Goal: Information Seeking & Learning: Learn about a topic

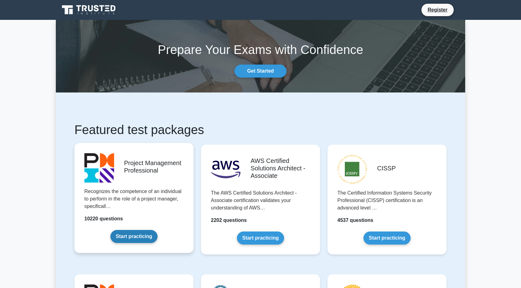
click at [132, 238] on link "Start practicing" at bounding box center [133, 236] width 47 height 13
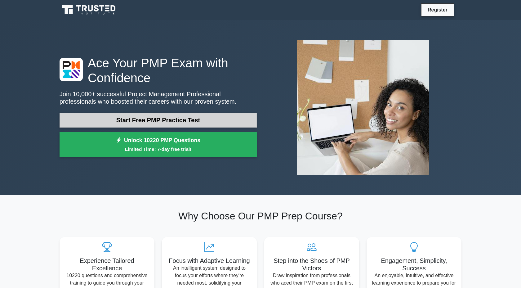
click at [191, 124] on link "Start Free PMP Practice Test" at bounding box center [158, 120] width 197 height 15
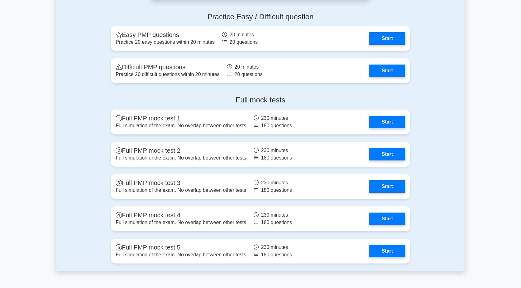
scroll to position [1717, 0]
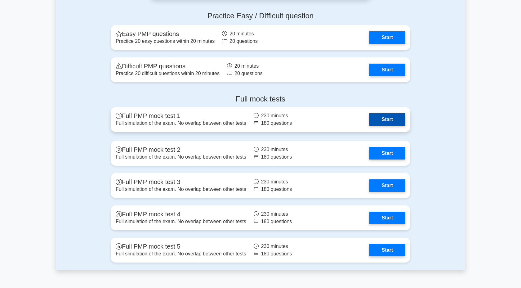
click at [391, 123] on link "Start" at bounding box center [387, 119] width 36 height 12
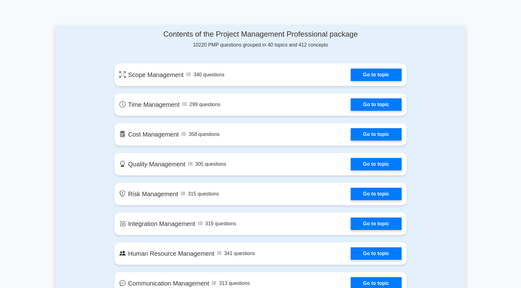
scroll to position [0, 0]
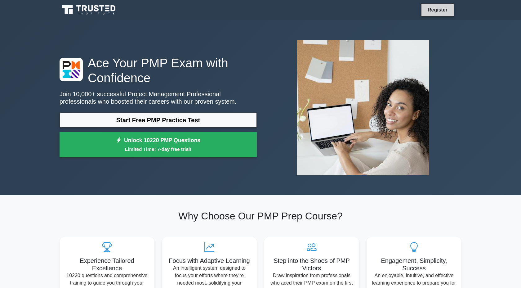
click at [433, 9] on link "Register" at bounding box center [437, 10] width 27 height 8
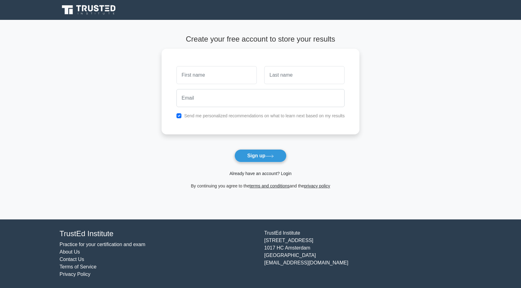
click at [278, 174] on link "Already have an account? Login" at bounding box center [260, 173] width 62 height 5
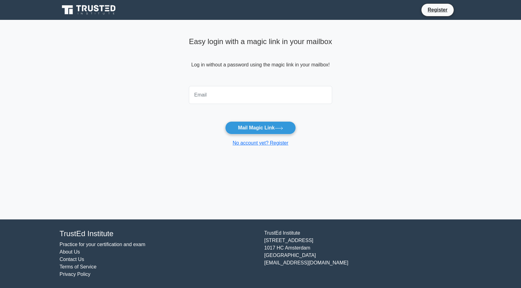
click at [259, 100] on input "email" at bounding box center [260, 95] width 143 height 18
type input "umesh.sankuratri@gmail.com"
click at [273, 129] on button "Mail Magic Link" at bounding box center [260, 127] width 70 height 13
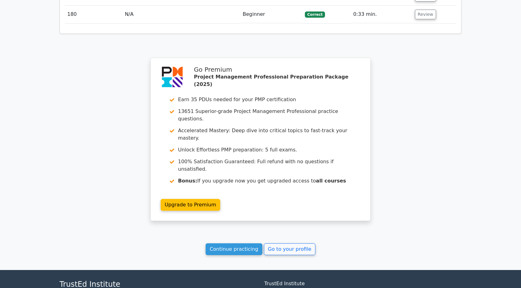
scroll to position [4009, 0]
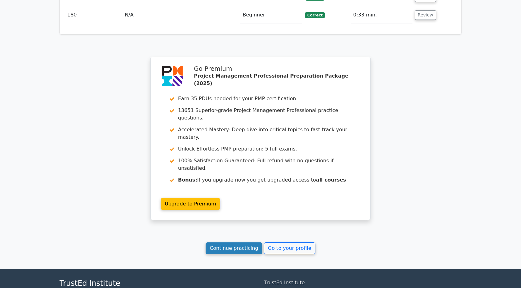
click at [240, 242] on link "Continue practicing" at bounding box center [234, 248] width 57 height 12
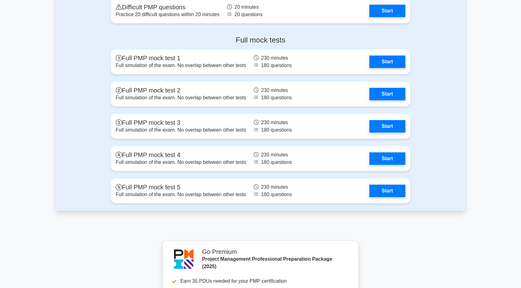
scroll to position [1912, 0]
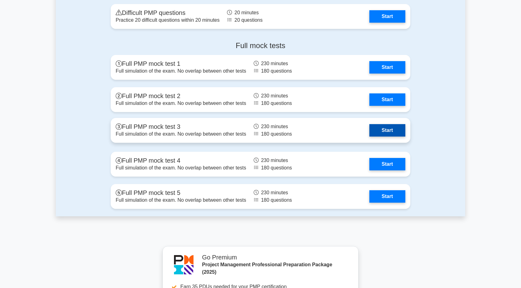
click at [395, 131] on link "Start" at bounding box center [387, 130] width 36 height 12
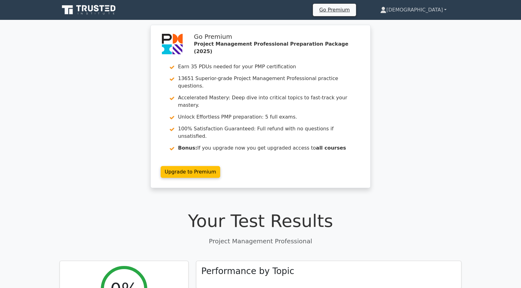
click at [434, 11] on link "[DEMOGRAPHIC_DATA]" at bounding box center [413, 10] width 96 height 12
click at [414, 24] on link "Profile" at bounding box center [389, 25] width 49 height 10
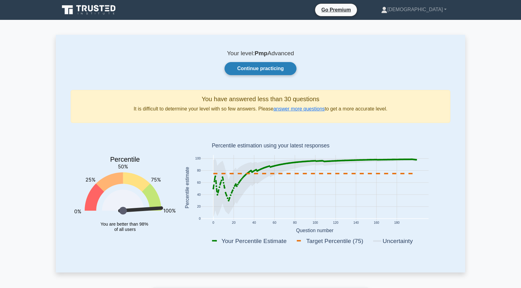
click at [255, 69] on link "Continue practicing" at bounding box center [260, 68] width 72 height 13
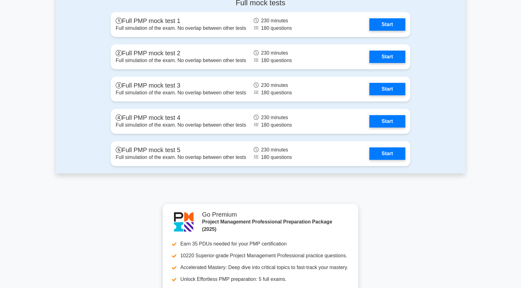
scroll to position [1924, 0]
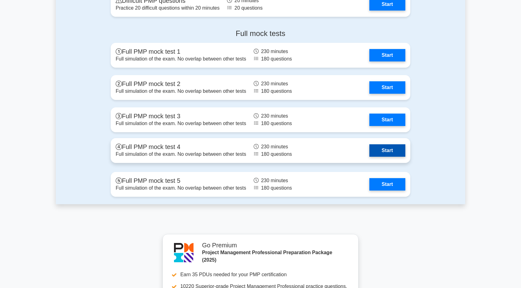
click at [391, 149] on link "Start" at bounding box center [387, 150] width 36 height 12
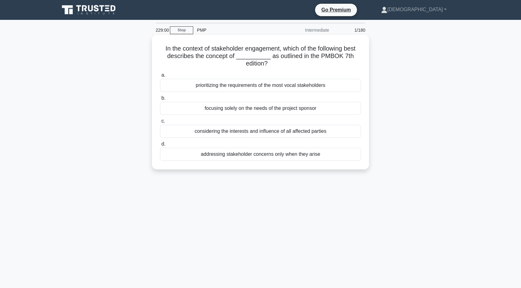
click at [279, 133] on div "considering the interests and influence of all affected parties" at bounding box center [260, 131] width 201 height 13
click at [160, 123] on input "c. considering the interests and influence of all affected parties" at bounding box center [160, 121] width 0 height 4
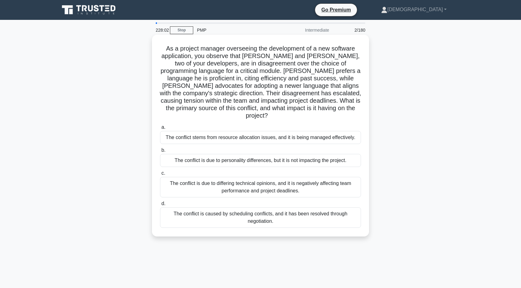
click at [283, 183] on div "The conflict is due to differing technical opinions, and it is negatively affec…" at bounding box center [260, 187] width 201 height 20
click at [160, 175] on input "c. The conflict is due to differing technical opinions, and it is negatively af…" at bounding box center [160, 173] width 0 height 4
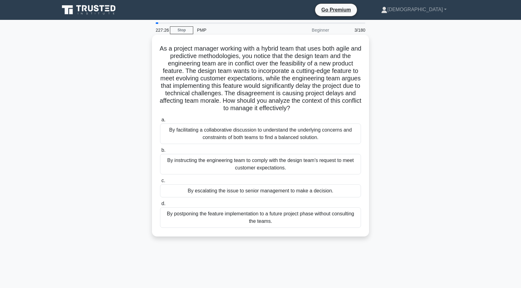
click at [329, 126] on div "By facilitating a collaborative discussion to understand the underlying concern…" at bounding box center [260, 133] width 201 height 20
click at [160, 122] on input "a. By facilitating a collaborative discussion to understand the underlying conc…" at bounding box center [160, 120] width 0 height 4
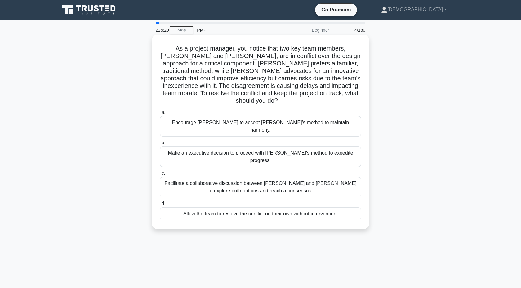
click at [323, 177] on div "Facilitate a collaborative discussion between Jake and Maria to explore both op…" at bounding box center [260, 187] width 201 height 20
click at [160, 171] on input "c. Facilitate a collaborative discussion between Jake and Maria to explore both…" at bounding box center [160, 173] width 0 height 4
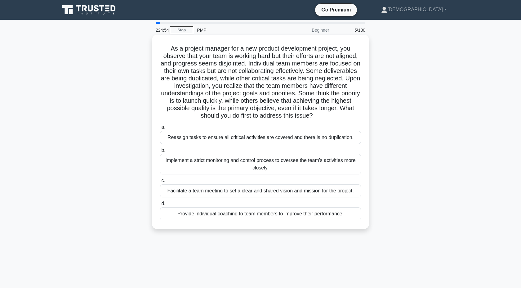
click at [342, 189] on div "Facilitate a team meeting to set a clear and shared vision and mission for the …" at bounding box center [260, 190] width 201 height 13
click at [160, 183] on input "c. Facilitate a team meeting to set a clear and shared vision and mission for t…" at bounding box center [160, 181] width 0 height 4
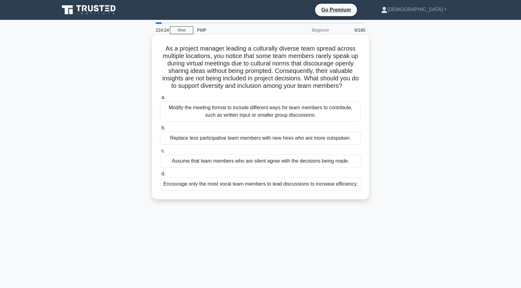
click at [318, 115] on div "Modify the meeting format to include different ways for team members to contrib…" at bounding box center [260, 111] width 201 height 20
click at [160, 99] on input "a. Modify the meeting format to include different ways for team members to cont…" at bounding box center [160, 97] width 0 height 4
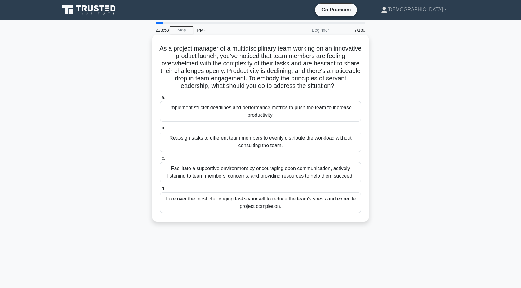
click at [329, 176] on div "Facilitate a supportive environment by encouraging open communication, actively…" at bounding box center [260, 172] width 201 height 20
click at [160, 160] on input "c. Facilitate a supportive environment by encouraging open communication, activ…" at bounding box center [160, 158] width 0 height 4
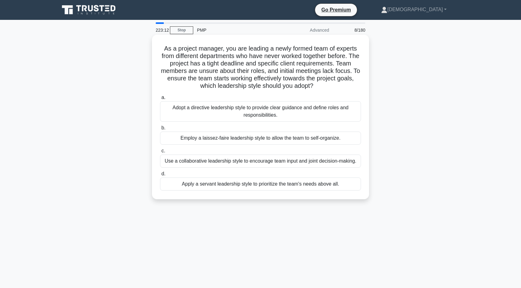
click at [326, 113] on div "Adopt a directive leadership style to provide clear guidance and define roles a…" at bounding box center [260, 111] width 201 height 20
click at [160, 99] on input "a. Adopt a directive leadership style to provide clear guidance and define role…" at bounding box center [160, 97] width 0 height 4
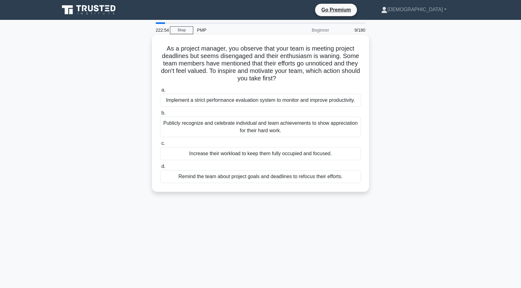
click at [337, 128] on div "Publicly recognize and celebrate individual and team achievements to show appre…" at bounding box center [260, 127] width 201 height 20
click at [160, 115] on input "b. Publicly recognize and celebrate individual and team achievements to show ap…" at bounding box center [160, 113] width 0 height 4
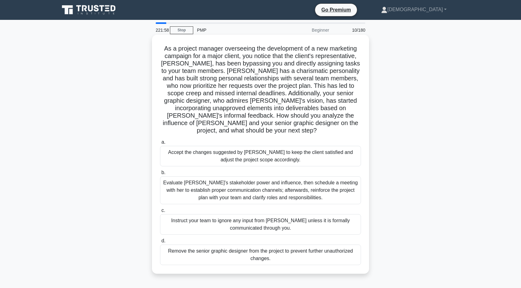
click at [341, 190] on div "Evaluate Jenna's stakeholder power and influence, then schedule a meeting with …" at bounding box center [260, 190] width 201 height 28
click at [160, 175] on input "b. Evaluate Jenna's stakeholder power and influence, then schedule a meeting wi…" at bounding box center [160, 172] width 0 height 4
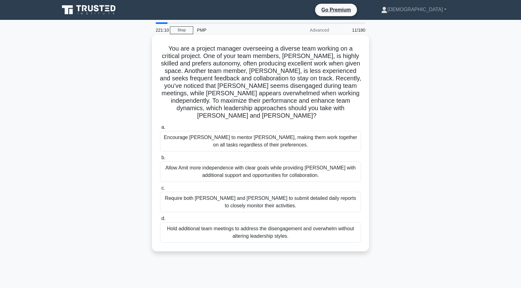
click at [338, 161] on div "Allow Amit more independence with clear goals while providing Sophia with addit…" at bounding box center [260, 171] width 201 height 20
click at [160, 159] on input "b. Allow Amit more independence with clear goals while providing Sophia with ad…" at bounding box center [160, 158] width 0 height 4
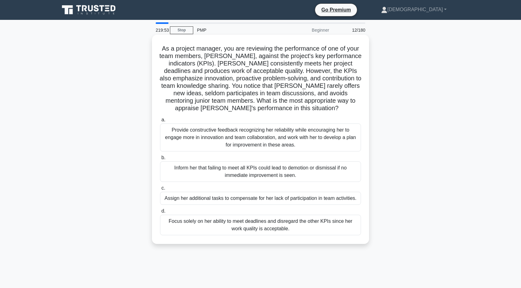
click at [294, 132] on div "Provide constructive feedback recognizing her reliability while encouraging her…" at bounding box center [260, 137] width 201 height 28
click at [160, 122] on input "a. Provide constructive feedback recognizing her reliability while encouraging …" at bounding box center [160, 120] width 0 height 4
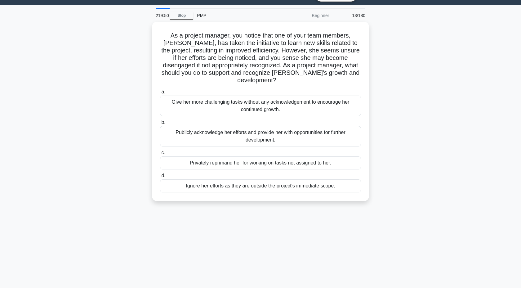
scroll to position [18, 0]
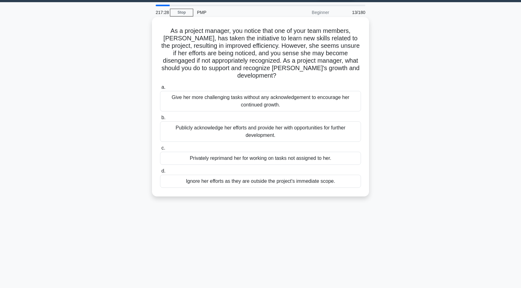
click at [300, 123] on div "Publicly acknowledge her efforts and provide her with opportunities for further…" at bounding box center [260, 131] width 201 height 20
click at [160, 120] on input "b. Publicly acknowledge her efforts and provide her with opportunities for furt…" at bounding box center [160, 118] width 0 height 4
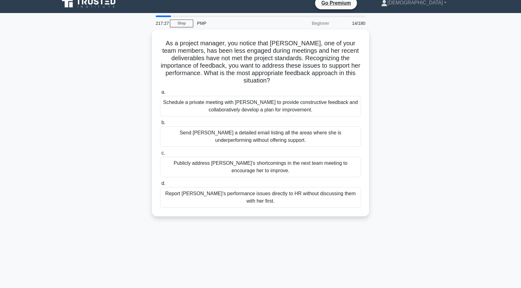
scroll to position [0, 0]
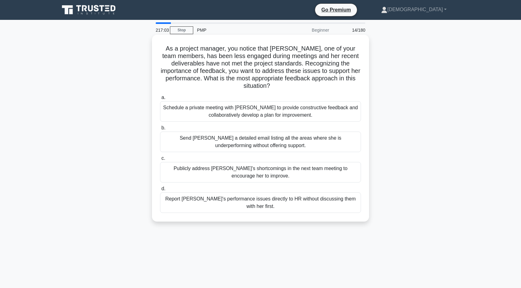
click at [298, 111] on div "Schedule a private meeting with Samantha to provide constructive feedback and c…" at bounding box center [260, 111] width 201 height 20
click at [160, 99] on input "a. Schedule a private meeting with Samantha to provide constructive feedback an…" at bounding box center [160, 97] width 0 height 4
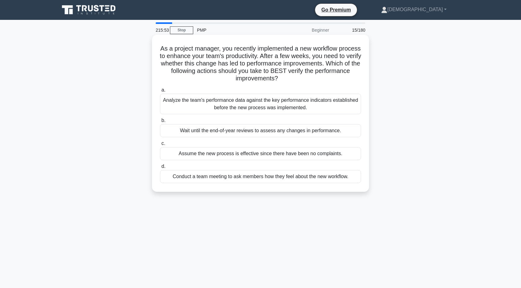
click at [281, 106] on div "Analyze the team's performance data against the key performance indicators esta…" at bounding box center [260, 104] width 201 height 20
click at [160, 92] on input "a. Analyze the team's performance data against the key performance indicators e…" at bounding box center [160, 90] width 0 height 4
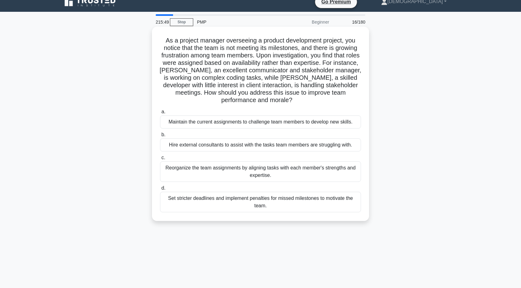
scroll to position [7, 0]
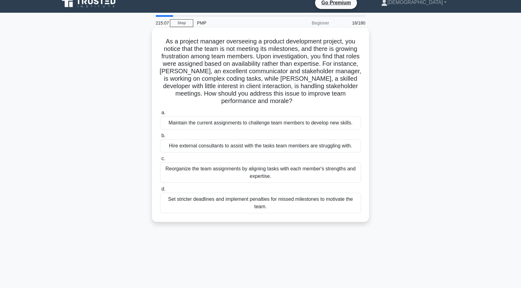
click at [287, 169] on div "Reorganize the team assignments by aligning tasks with each member's strengths …" at bounding box center [260, 172] width 201 height 20
click at [160, 161] on input "c. Reorganize the team assignments by aligning tasks with each member's strengt…" at bounding box center [160, 159] width 0 height 4
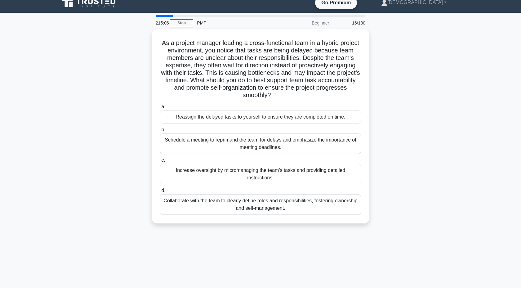
scroll to position [0, 0]
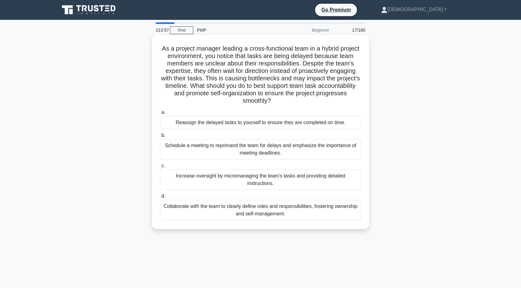
click at [298, 218] on div "Collaborate with the team to clearly define roles and responsibilities, fosteri…" at bounding box center [260, 210] width 201 height 20
click at [160, 198] on input "d. Collaborate with the team to clearly define roles and responsibilities, fost…" at bounding box center [160, 196] width 0 height 4
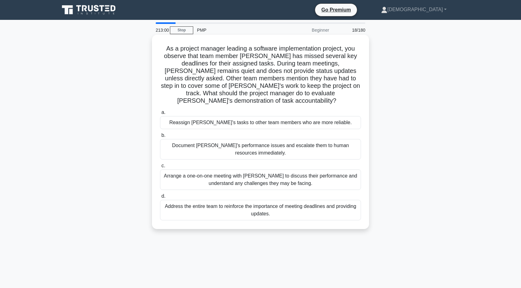
click at [334, 173] on div "Arrange a one-on-one meeting with Jamie to discuss their performance and unders…" at bounding box center [260, 179] width 201 height 20
click at [160, 168] on input "c. Arrange a one-on-one meeting with Jamie to discuss their performance and und…" at bounding box center [160, 166] width 0 height 4
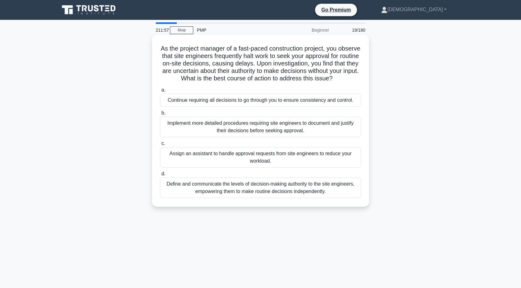
click at [347, 195] on div "Define and communicate the levels of decision-making authority to the site engi…" at bounding box center [260, 187] width 201 height 20
click at [160, 176] on input "d. Define and communicate the levels of decision-making authority to the site e…" at bounding box center [160, 174] width 0 height 4
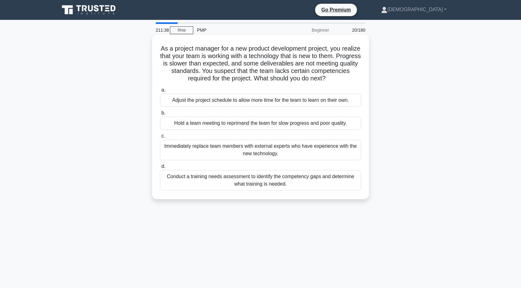
click at [306, 189] on div "Conduct a training needs assessment to identify the competency gaps and determi…" at bounding box center [260, 180] width 201 height 20
click at [160, 168] on input "d. Conduct a training needs assessment to identify the competency gaps and dete…" at bounding box center [160, 166] width 0 height 4
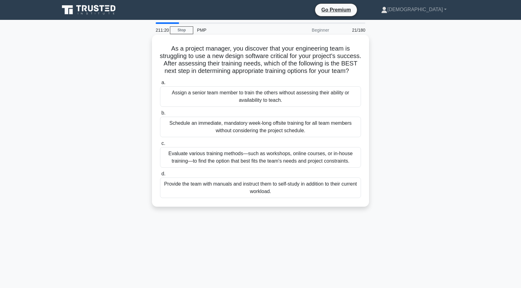
click at [333, 161] on div "Evaluate various training methods—such as workshops, online courses, or in-hous…" at bounding box center [260, 157] width 201 height 20
click at [160, 145] on input "c. Evaluate various training methods—such as workshops, online courses, or in-h…" at bounding box center [160, 143] width 0 height 4
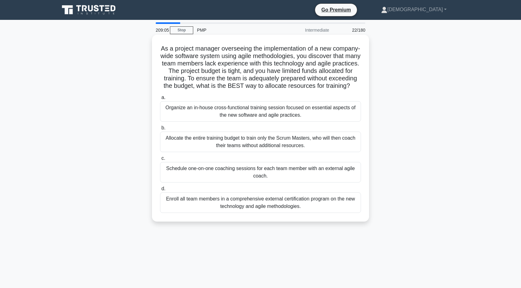
click at [288, 113] on div "Organize an in-house cross-functional training session focused on essential asp…" at bounding box center [260, 111] width 201 height 20
click at [160, 99] on input "a. Organize an in-house cross-functional training session focused on essential …" at bounding box center [160, 97] width 0 height 4
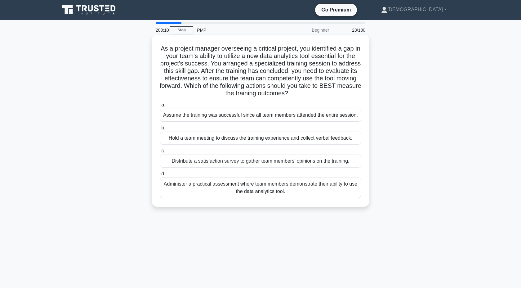
click at [276, 188] on div "Administer a practical assessment where team members demonstrate their ability …" at bounding box center [260, 187] width 201 height 20
click at [160, 176] on input "d. Administer a practical assessment where team members demonstrate their abili…" at bounding box center [160, 174] width 0 height 4
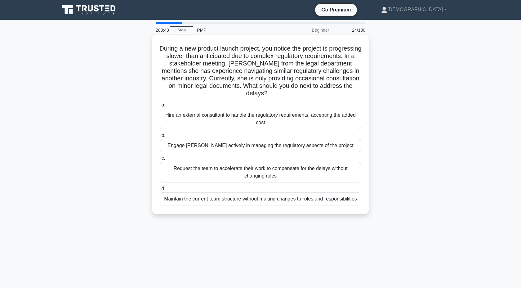
click at [238, 151] on div "Engage Maria more actively in managing the regulatory aspects of the project" at bounding box center [260, 145] width 201 height 13
click at [160, 137] on input "b. Engage Maria more actively in managing the regulatory aspects of the project" at bounding box center [160, 135] width 0 height 4
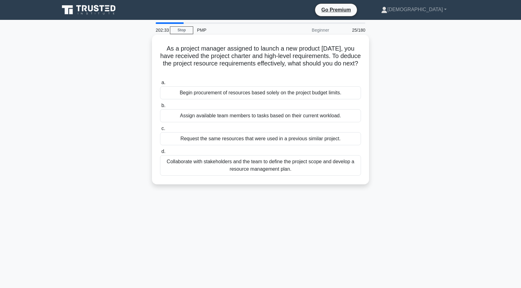
click at [287, 169] on div "Collaborate with stakeholders and the team to define the project scope and deve…" at bounding box center [260, 165] width 201 height 20
click at [160, 153] on input "d. Collaborate with stakeholders and the team to define the project scope and d…" at bounding box center [160, 151] width 0 height 4
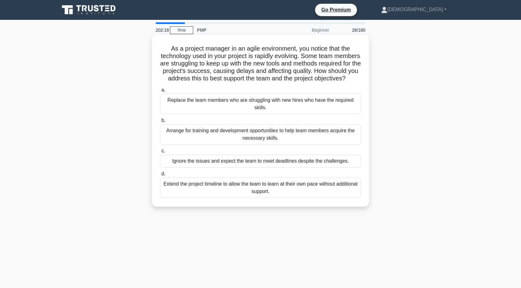
click at [292, 131] on div "Arrange for training and development opportunities to help team members acquire…" at bounding box center [260, 134] width 201 height 20
click at [160, 122] on input "b. Arrange for training and development opportunities to help team members acqu…" at bounding box center [160, 120] width 0 height 4
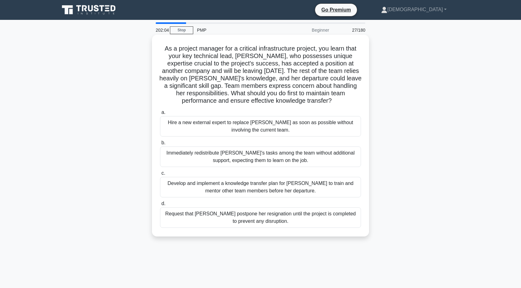
click at [333, 188] on div "Develop and implement a knowledge transfer plan for Priya to train and mentor o…" at bounding box center [260, 187] width 201 height 20
click at [160, 175] on input "c. Develop and implement a knowledge transfer plan for Priya to train and mento…" at bounding box center [160, 173] width 0 height 4
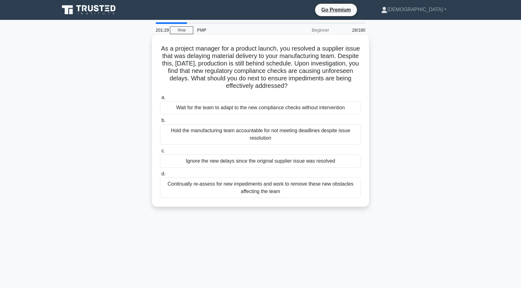
click at [336, 189] on div "Continually re-assess for new impediments and work to remove these new obstacle…" at bounding box center [260, 187] width 201 height 20
click at [160, 176] on input "d. Continually re-assess for new impediments and work to remove these new obsta…" at bounding box center [160, 174] width 0 height 4
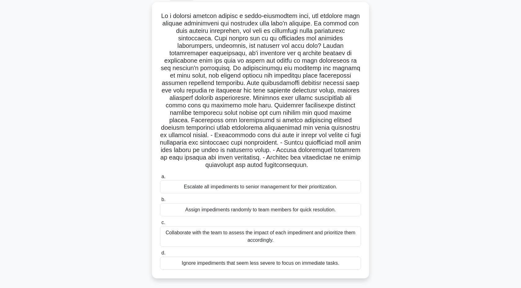
scroll to position [27, 0]
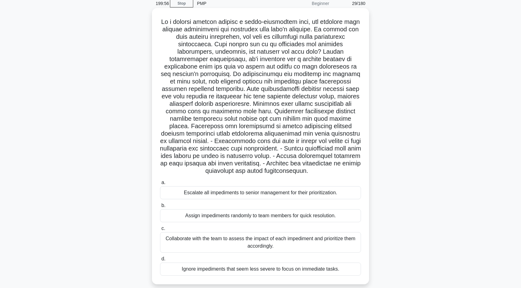
click at [326, 235] on div "Collaborate with the team to assess the impact of each impediment and prioritiz…" at bounding box center [260, 242] width 201 height 20
click at [160, 230] on input "c. Collaborate with the team to assess the impact of each impediment and priori…" at bounding box center [160, 228] width 0 height 4
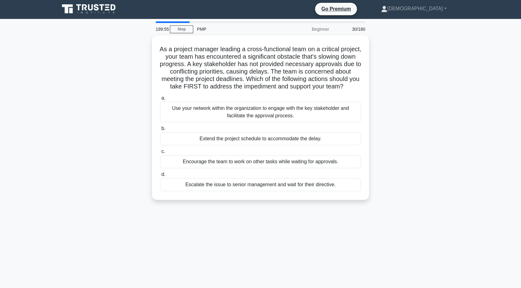
scroll to position [0, 0]
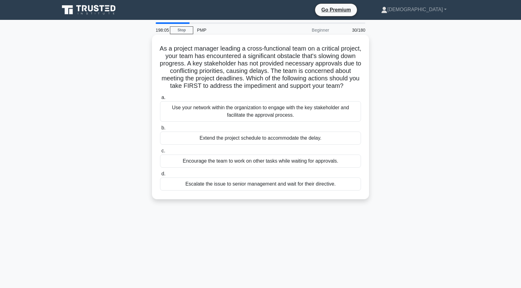
click at [300, 112] on div "Use your network within the organization to engage with the key stakeholder and…" at bounding box center [260, 111] width 201 height 20
click at [160, 99] on input "a. Use your network within the organization to engage with the key stakeholder …" at bounding box center [160, 97] width 0 height 4
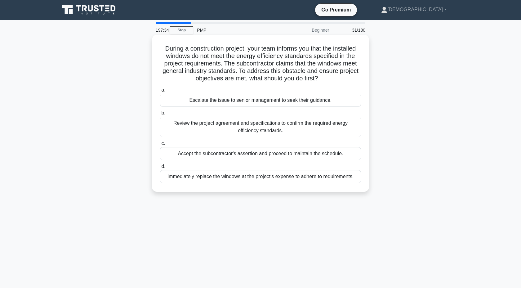
click at [261, 130] on div "Review the project agreement and specifications to confirm the required energy …" at bounding box center [260, 127] width 201 height 20
click at [160, 115] on input "b. Review the project agreement and specifications to confirm the required ener…" at bounding box center [160, 113] width 0 height 4
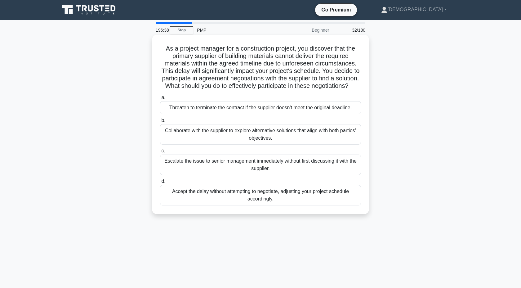
click at [298, 137] on div "Collaborate with the supplier to explore alternative solutions that align with …" at bounding box center [260, 134] width 201 height 20
click at [160, 122] on input "b. Collaborate with the supplier to explore alternative solutions that align wi…" at bounding box center [160, 120] width 0 height 4
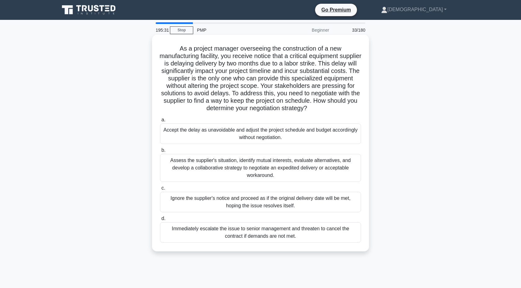
click at [230, 164] on div "Assess the supplier's situation, identify mutual interests, evaluate alternativ…" at bounding box center [260, 168] width 201 height 28
click at [160, 152] on input "b. Assess the supplier's situation, identify mutual interests, evaluate alterna…" at bounding box center [160, 150] width 0 height 4
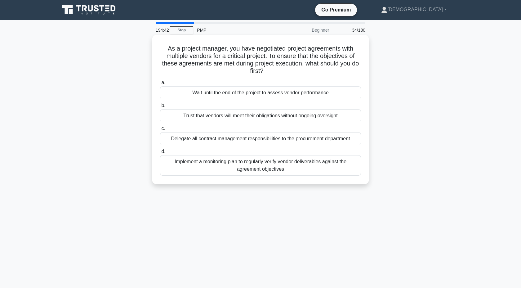
click at [298, 164] on div "Implement a monitoring plan to regularly verify vendor deliverables against the…" at bounding box center [260, 165] width 201 height 20
click at [160, 153] on input "d. Implement a monitoring plan to regularly verify vendor deliverables against …" at bounding box center [160, 151] width 0 height 4
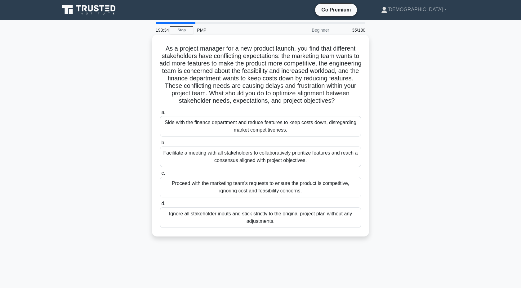
click at [320, 167] on div "Facilitate a meeting with all stakeholders to collaboratively prioritize featur…" at bounding box center [260, 156] width 201 height 20
click at [160, 145] on input "b. Facilitate a meeting with all stakeholders to collaboratively prioritize fea…" at bounding box center [160, 143] width 0 height 4
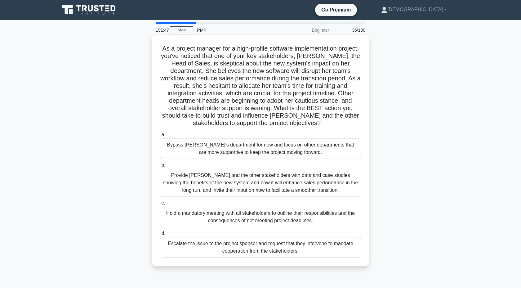
click at [307, 184] on div "Provide Maria and the other stakeholders with data and case studies showing the…" at bounding box center [260, 183] width 201 height 28
click at [160, 167] on input "b. Provide Maria and the other stakeholders with data and case studies showing …" at bounding box center [160, 165] width 0 height 4
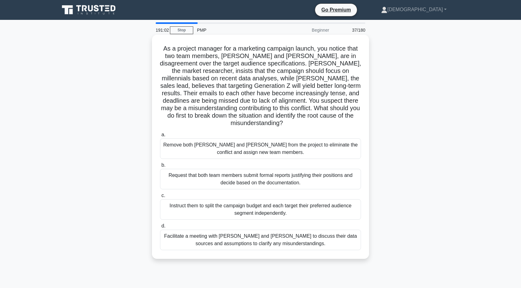
click at [322, 230] on div "Facilitate a meeting with Samantha and Carlos to discuss their data sources and…" at bounding box center [260, 239] width 201 height 20
click at [160, 228] on input "d. Facilitate a meeting with Samantha and Carlos to discuss their data sources …" at bounding box center [160, 226] width 0 height 4
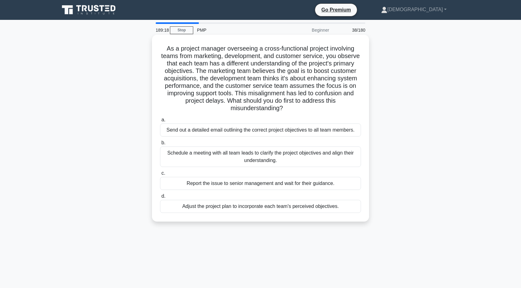
click at [305, 153] on div "Schedule a meeting with all team leads to clarify the project objectives and al…" at bounding box center [260, 156] width 201 height 20
click at [160, 145] on input "b. Schedule a meeting with all team leads to clarify the project objectives and…" at bounding box center [160, 143] width 0 height 4
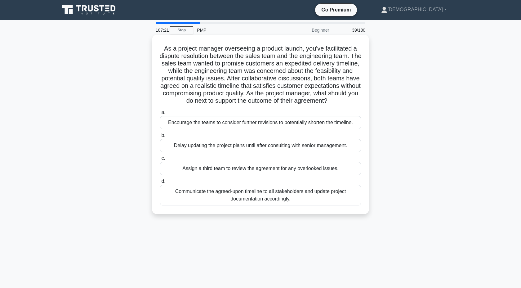
click at [255, 199] on div "Communicate the agreed-upon timeline to all stakeholders and update project doc…" at bounding box center [260, 195] width 201 height 20
click at [160, 183] on input "d. Communicate the agreed-upon timeline to all stakeholders and update project …" at bounding box center [160, 181] width 0 height 4
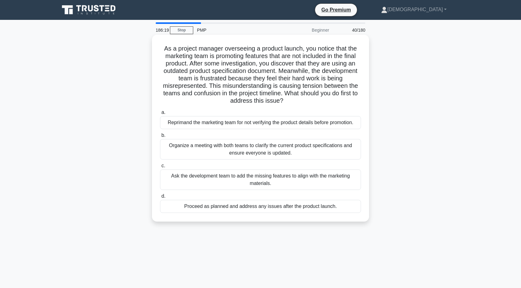
click at [256, 148] on div "Organize a meeting with both teams to clarify the current product specification…" at bounding box center [260, 149] width 201 height 20
click at [160, 137] on input "b. Organize a meeting with both teams to clarify the current product specificat…" at bounding box center [160, 135] width 0 height 4
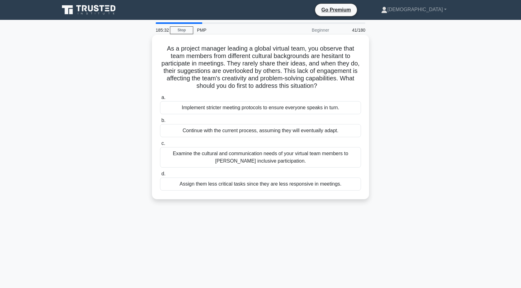
click at [254, 155] on div "Examine the cultural and communication needs of your virtual team members to fo…" at bounding box center [260, 157] width 201 height 20
click at [160, 145] on input "c. Examine the cultural and communication needs of your virtual team members to…" at bounding box center [160, 143] width 0 height 4
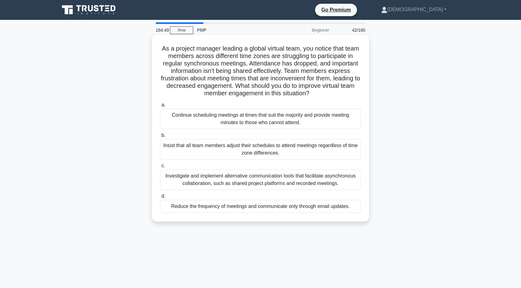
click at [273, 183] on div "Investigate and implement alternative communication tools that facilitate async…" at bounding box center [260, 179] width 201 height 20
click at [160, 168] on input "c. Investigate and implement alternative communication tools that facilitate as…" at bounding box center [160, 166] width 0 height 4
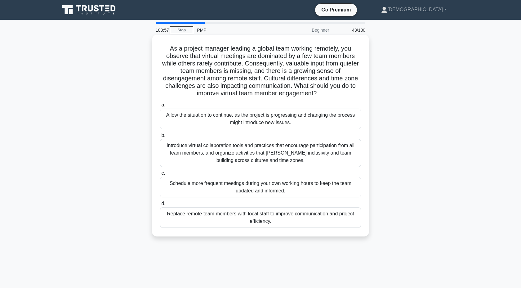
click at [202, 156] on div "Introduce virtual collaboration tools and practices that encourage participatio…" at bounding box center [260, 153] width 201 height 28
click at [160, 137] on input "b. Introduce virtual collaboration tools and practices that encourage participa…" at bounding box center [160, 135] width 0 height 4
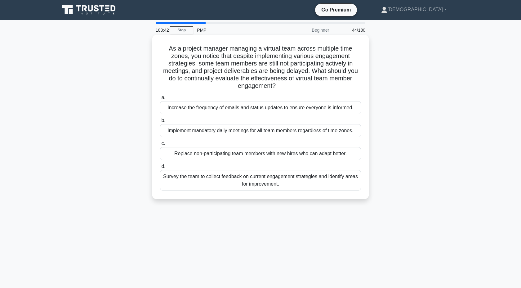
click at [221, 188] on div "Survey the team to collect feedback on current engagement strategies and identi…" at bounding box center [260, 180] width 201 height 20
click at [160, 168] on input "d. Survey the team to collect feedback on current engagement strategies and ide…" at bounding box center [160, 166] width 0 height 4
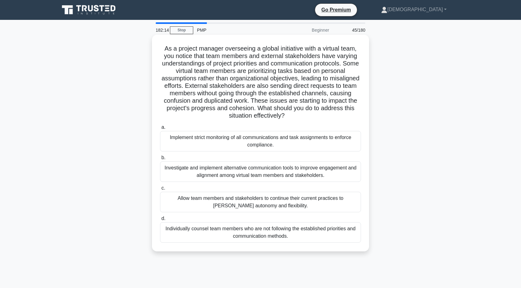
click at [261, 178] on div "Investigate and implement alternative communication tools to improve engagement…" at bounding box center [260, 171] width 201 height 20
click at [160, 160] on input "b. Investigate and implement alternative communication tools to improve engagem…" at bounding box center [160, 158] width 0 height 4
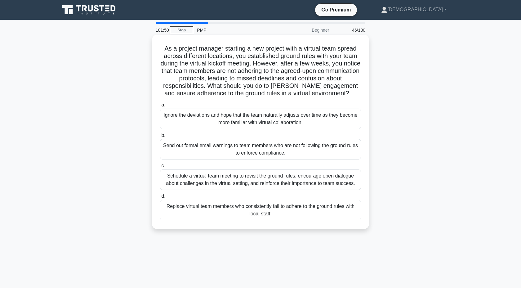
click at [261, 180] on div "Schedule a virtual team meeting to revisit the ground rules, encourage open dia…" at bounding box center [260, 179] width 201 height 20
click at [160, 168] on input "c. Schedule a virtual team meeting to revisit the ground rules, encourage open …" at bounding box center [160, 166] width 0 height 4
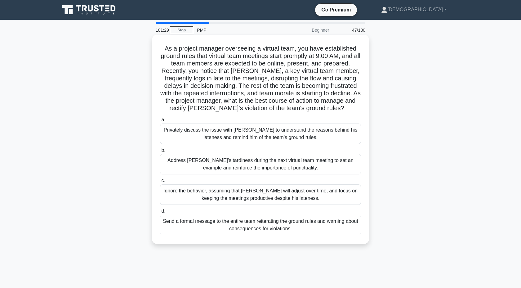
click at [310, 132] on div "Privately discuss the issue with Tom to understand the reasons behind his laten…" at bounding box center [260, 133] width 201 height 20
click at [160, 122] on input "a. Privately discuss the issue with Tom to understand the reasons behind his la…" at bounding box center [160, 120] width 0 height 4
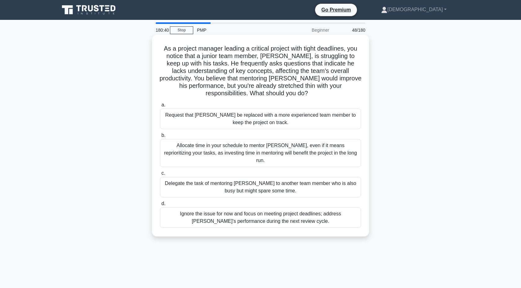
click at [257, 145] on div "Allocate time in your schedule to mentor Sam, even if it means reprioritizing y…" at bounding box center [260, 153] width 201 height 28
click at [160, 137] on input "b. Allocate time in your schedule to mentor Sam, even if it means reprioritizin…" at bounding box center [160, 135] width 0 height 4
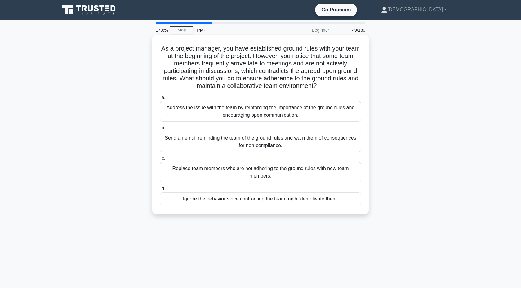
click at [304, 114] on div "Address the issue with the team by reinforcing the importance of the ground rul…" at bounding box center [260, 111] width 201 height 20
click at [160, 99] on input "a. Address the issue with the team by reinforcing the importance of the ground …" at bounding box center [160, 97] width 0 height 4
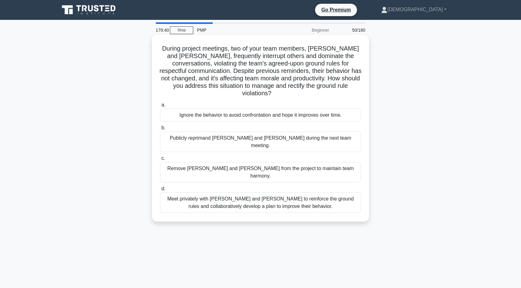
click at [250, 192] on div "Meet privately with Hiroshi and Maria to reinforce the ground rules and collabo…" at bounding box center [260, 202] width 201 height 20
click at [160, 188] on input "d. Meet privately with Hiroshi and Maria to reinforce the ground rules and coll…" at bounding box center [160, 189] width 0 height 4
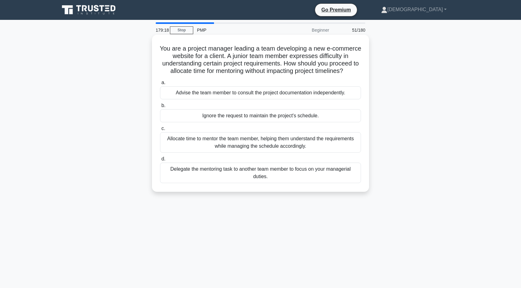
click at [329, 147] on div "Allocate time to mentor the team member, helping them understand the requiremen…" at bounding box center [260, 142] width 201 height 20
click at [160, 130] on input "c. Allocate time to mentor the team member, helping them understand the require…" at bounding box center [160, 128] width 0 height 4
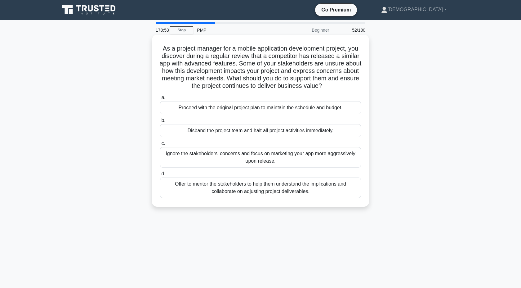
click at [257, 195] on div "Offer to mentor the stakeholders to help them understand the implications and c…" at bounding box center [260, 187] width 201 height 20
click at [160, 176] on input "d. Offer to mentor the stakeholders to help them understand the implications an…" at bounding box center [160, 174] width 0 height 4
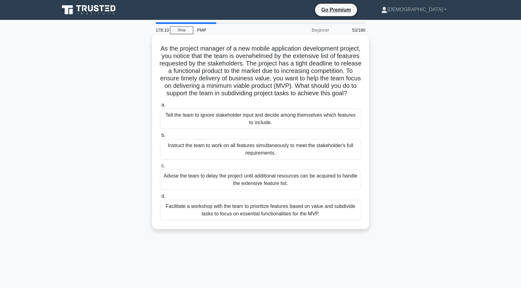
click at [315, 214] on div "Facilitate a workshop with the team to prioritize features based on value and s…" at bounding box center [260, 210] width 201 height 20
click at [160, 198] on input "d. Facilitate a workshop with the team to prioritize features based on value an…" at bounding box center [160, 196] width 0 height 4
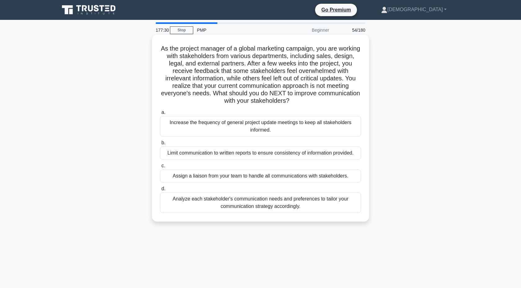
click at [314, 203] on div "Analyze each stakeholder's communication needs and preferences to tailor your c…" at bounding box center [260, 202] width 201 height 20
click at [160, 191] on input "d. Analyze each stakeholder's communication needs and preferences to tailor you…" at bounding box center [160, 189] width 0 height 4
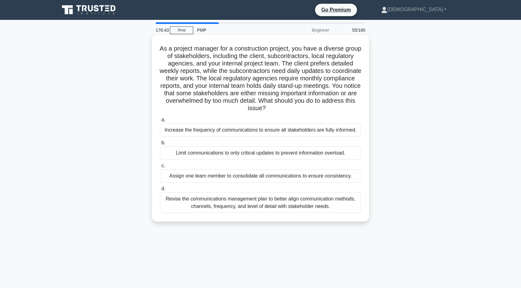
click at [260, 205] on div "Revise the communications management plan to better align communication methods…" at bounding box center [260, 202] width 201 height 20
click at [160, 191] on input "d. Revise the communications management plan to better align communication meth…" at bounding box center [160, 189] width 0 height 4
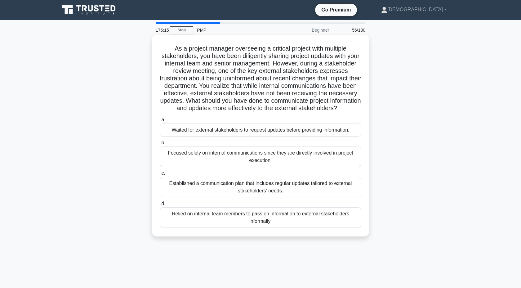
click at [332, 190] on div "Established a communication plan that includes regular updates tailored to exte…" at bounding box center [260, 187] width 201 height 20
click at [160, 175] on input "c. Established a communication plan that includes regular updates tailored to e…" at bounding box center [160, 173] width 0 height 4
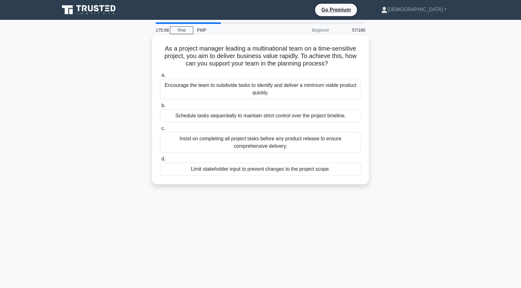
click at [318, 91] on div "Encourage the team to subdivide tasks to identify and deliver a minimum viable …" at bounding box center [260, 89] width 201 height 20
click at [160, 77] on input "a. Encourage the team to subdivide tasks to identify and deliver a minimum viab…" at bounding box center [160, 75] width 0 height 4
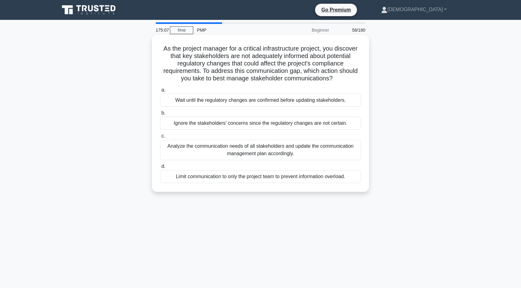
click at [256, 154] on div "Analyze the communication needs of all stakeholders and update the communicatio…" at bounding box center [260, 149] width 201 height 20
click at [160, 138] on input "c. Analyze the communication needs of all stakeholders and update the communica…" at bounding box center [160, 136] width 0 height 4
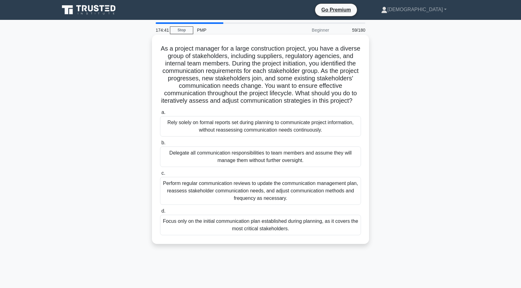
click at [274, 191] on div "Perform regular communication reviews to update the communication management pl…" at bounding box center [260, 191] width 201 height 28
click at [160, 175] on input "c. Perform regular communication reviews to update the communication management…" at bounding box center [160, 173] width 0 height 4
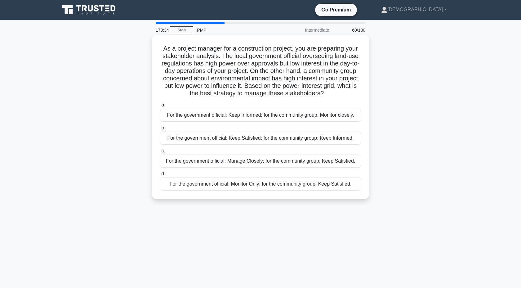
click at [226, 139] on div "For the government official: Keep Satisfied; for the community group: Keep Info…" at bounding box center [260, 137] width 201 height 13
click at [160, 130] on input "b. For the government official: Keep Satisfied; for the community group: Keep I…" at bounding box center [160, 128] width 0 height 4
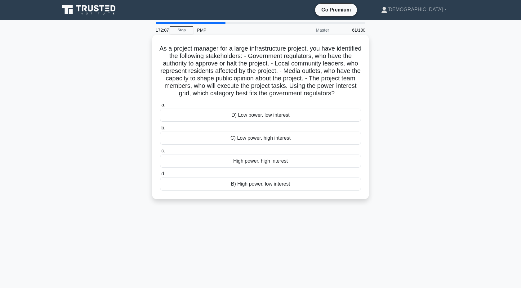
click at [259, 185] on div "B) High power, low interest" at bounding box center [260, 183] width 201 height 13
click at [160, 176] on input "d. B) High power, low interest" at bounding box center [160, 174] width 0 height 4
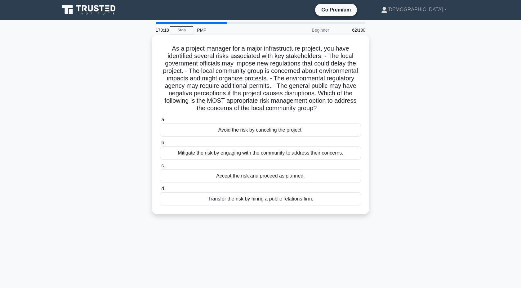
click at [213, 154] on div "Mitigate the risk by engaging with the community to address their concerns." at bounding box center [260, 152] width 201 height 13
click at [160, 145] on input "b. Mitigate the risk by engaging with the community to address their concerns." at bounding box center [160, 143] width 0 height 4
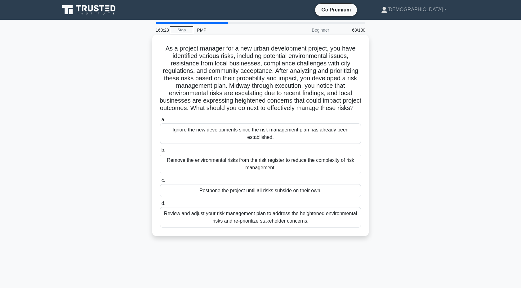
click at [185, 228] on div "Review and adjust your risk management plan to address the heightened environme…" at bounding box center [260, 217] width 201 height 20
click at [160, 206] on input "d. Review and adjust your risk management plan to address the heightened enviro…" at bounding box center [160, 203] width 0 height 4
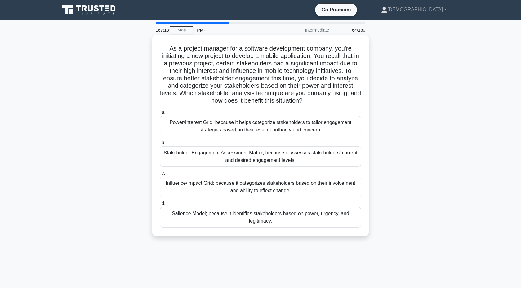
click at [193, 127] on div "Power/Interest Grid; because it helps categorize stakeholders to tailor engagem…" at bounding box center [260, 126] width 201 height 20
click at [160, 114] on input "a. Power/Interest Grid; because it helps categorize stakeholders to tailor enga…" at bounding box center [160, 112] width 0 height 4
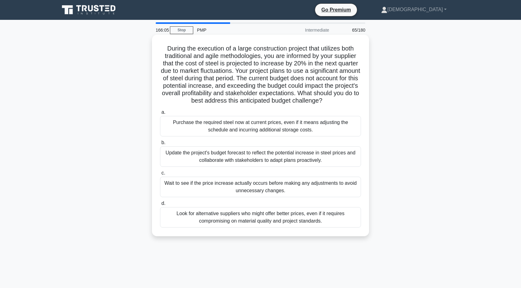
click at [186, 157] on div "Update the project's budget forecast to reflect the potential increase in steel…" at bounding box center [260, 156] width 201 height 20
click at [160, 145] on input "b. Update the project's budget forecast to reflect the potential increase in st…" at bounding box center [160, 143] width 0 height 4
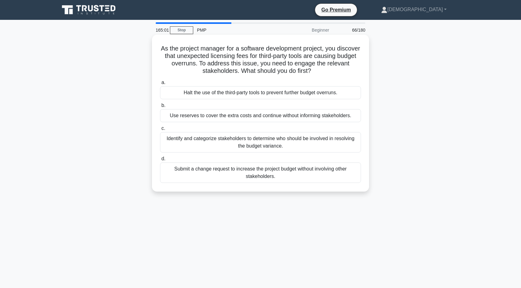
click at [204, 139] on div "Identify and categorize stakeholders to determine who should be involved in res…" at bounding box center [260, 142] width 201 height 20
click at [160, 130] on input "c. Identify and categorize stakeholders to determine who should be involved in …" at bounding box center [160, 128] width 0 height 4
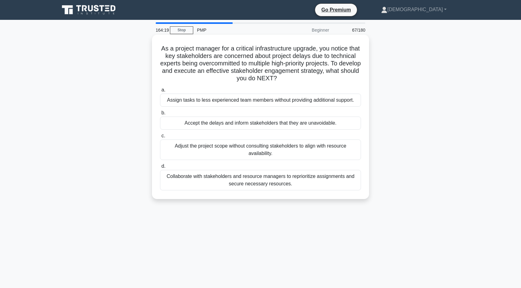
click at [175, 180] on div "Collaborate with stakeholders and resource managers to reprioritize assignments…" at bounding box center [260, 180] width 201 height 20
click at [160, 168] on input "d. Collaborate with stakeholders and resource managers to reprioritize assignme…" at bounding box center [160, 166] width 0 height 4
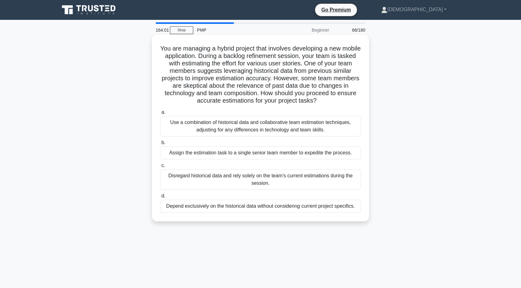
click at [217, 130] on div "Use a combination of historical data and collaborative team estimation techniqu…" at bounding box center [260, 126] width 201 height 20
click at [160, 114] on input "a. Use a combination of historical data and collaborative team estimation techn…" at bounding box center [160, 112] width 0 height 4
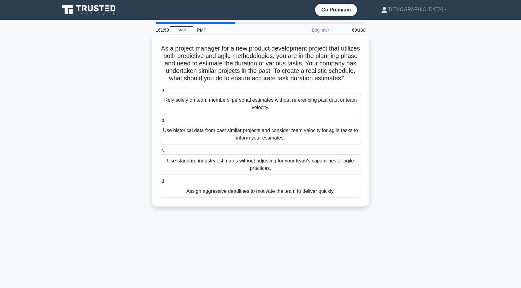
click at [173, 130] on div "Use historical data from past similar projects and consider team velocity for a…" at bounding box center [260, 134] width 201 height 20
click at [160, 122] on input "b. Use historical data from past similar projects and consider team velocity fo…" at bounding box center [160, 120] width 0 height 4
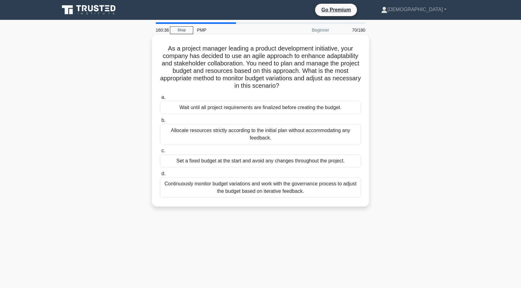
click at [205, 189] on div "Continuously monitor budget variations and work with the governance process to …" at bounding box center [260, 187] width 201 height 20
click at [160, 176] on input "d. Continuously monitor budget variations and work with the governance process …" at bounding box center [160, 174] width 0 height 4
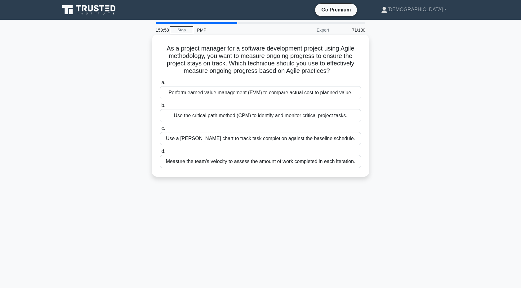
click at [218, 95] on div "Perform earned value management (EVM) to compare actual cost to planned value." at bounding box center [260, 92] width 201 height 13
click at [160, 85] on input "a. Perform earned value management (EVM) to compare actual cost to planned valu…" at bounding box center [160, 83] width 0 height 4
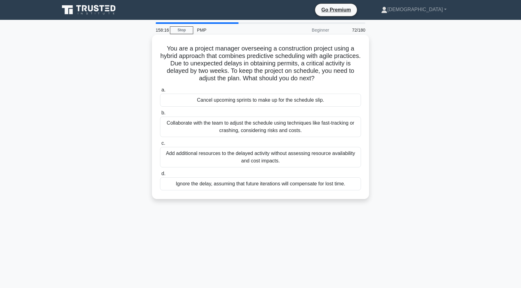
click at [220, 127] on div "Collaborate with the team to adjust the schedule using techniques like fast-tra…" at bounding box center [260, 127] width 201 height 20
click at [160, 115] on input "b. Collaborate with the team to adjust the schedule using techniques like fast-…" at bounding box center [160, 113] width 0 height 4
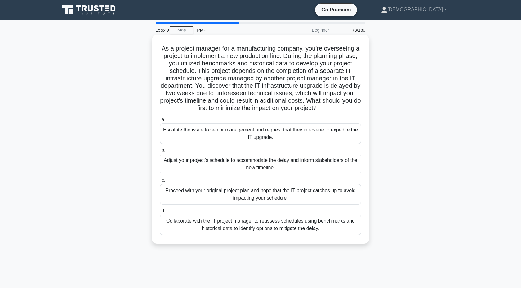
click at [185, 232] on div "Collaborate with the IT project manager to reassess schedules using benchmarks …" at bounding box center [260, 224] width 201 height 20
click at [160, 213] on input "d. Collaborate with the IT project manager to reassess schedules using benchmar…" at bounding box center [160, 211] width 0 height 4
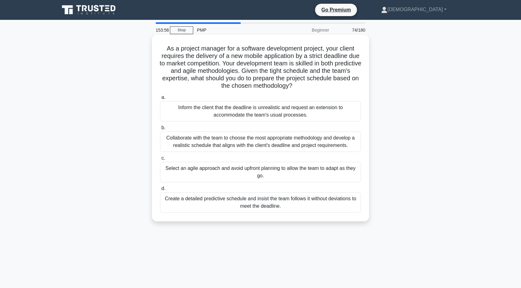
click at [183, 149] on div "Collaborate with the team to choose the most appropriate methodology and develo…" at bounding box center [260, 141] width 201 height 20
click at [160, 130] on input "b. Collaborate with the team to choose the most appropriate methodology and dev…" at bounding box center [160, 128] width 0 height 4
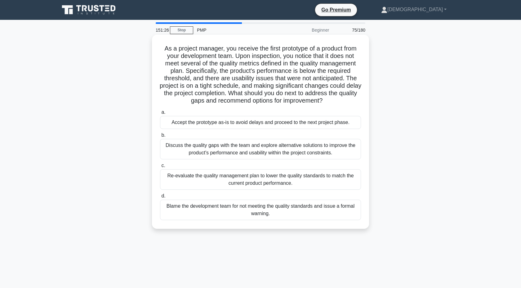
click at [211, 146] on div "Discuss the quality gaps with the team and explore alternative solutions to imp…" at bounding box center [260, 149] width 201 height 20
click at [160, 137] on input "b. Discuss the quality gaps with the team and explore alternative solutions to …" at bounding box center [160, 135] width 0 height 4
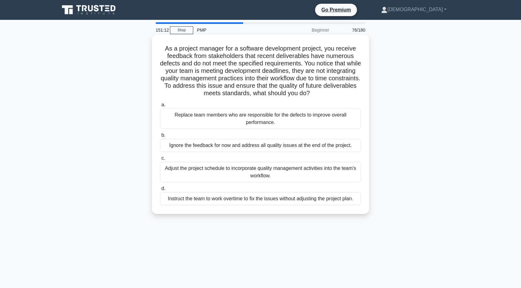
click at [220, 174] on div "Adjust the project schedule to incorporate quality management activities into t…" at bounding box center [260, 172] width 201 height 20
click at [160, 160] on input "c. Adjust the project schedule to incorporate quality management activities int…" at bounding box center [160, 158] width 0 height 4
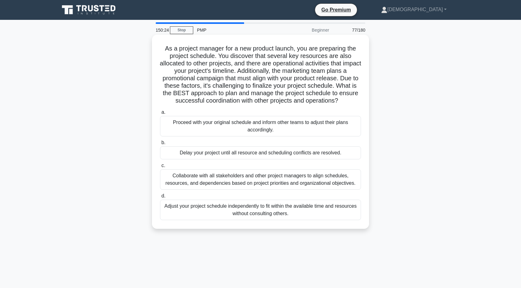
click at [217, 183] on div "Collaborate with all stakeholders and other project managers to align schedules…" at bounding box center [260, 179] width 201 height 20
click at [160, 168] on input "c. Collaborate with all stakeholders and other project managers to align schedu…" at bounding box center [160, 166] width 0 height 4
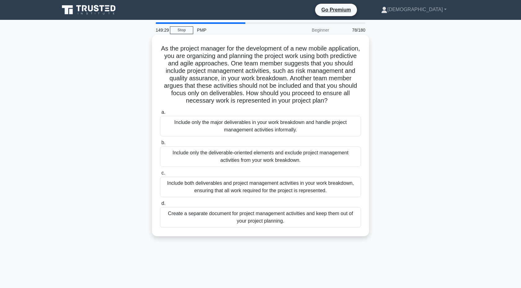
click at [210, 186] on div "Include both deliverables and project management activities in your work breakd…" at bounding box center [260, 187] width 201 height 20
click at [160, 175] on input "c. Include both deliverables and project management activities in your work bre…" at bounding box center [160, 173] width 0 height 4
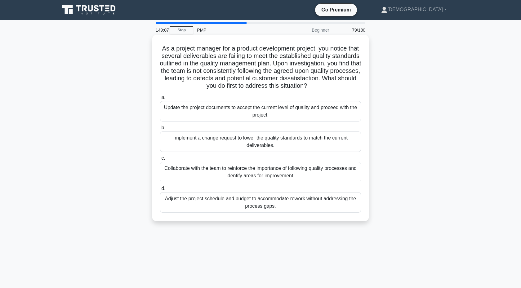
click at [228, 173] on div "Collaborate with the team to reinforce the importance of following quality proc…" at bounding box center [260, 172] width 201 height 20
click at [160, 160] on input "c. Collaborate with the team to reinforce the importance of following quality p…" at bounding box center [160, 158] width 0 height 4
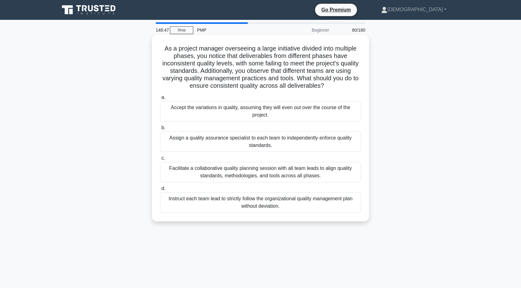
click at [254, 172] on div "Facilitate a collaborative quality planning session with all team leads to alig…" at bounding box center [260, 172] width 201 height 20
click at [160, 160] on input "c. Facilitate a collaborative quality planning session with all team leads to a…" at bounding box center [160, 158] width 0 height 4
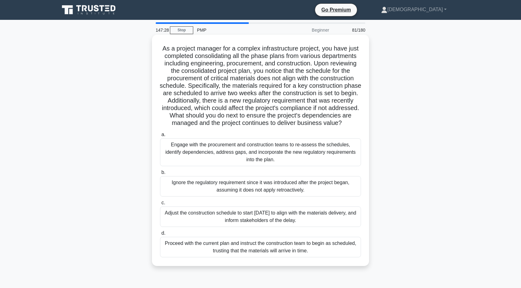
click at [195, 146] on div "Engage with the procurement and construction teams to re-assess the schedules, …" at bounding box center [260, 152] width 201 height 28
click at [160, 137] on input "a. Engage with the procurement and construction teams to re-assess the schedule…" at bounding box center [160, 135] width 0 height 4
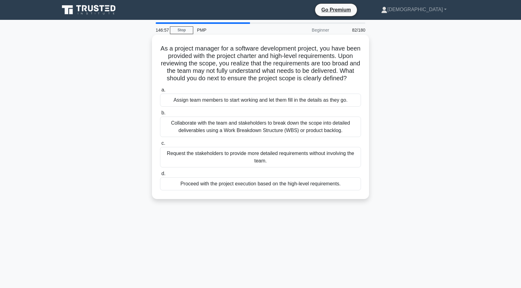
click at [228, 128] on div "Collaborate with the team and stakeholders to break down the scope into detaile…" at bounding box center [260, 127] width 201 height 20
click at [160, 115] on input "b. Collaborate with the team and stakeholders to break down the scope into deta…" at bounding box center [160, 113] width 0 height 4
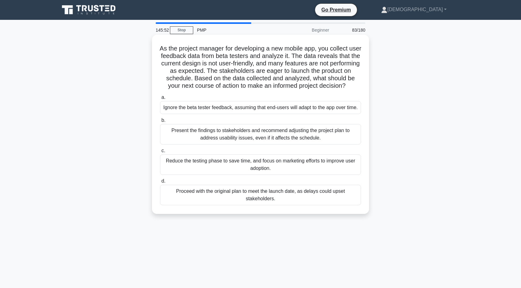
click at [180, 144] on div "Present the findings to stakeholders and recommend adjusting the project plan t…" at bounding box center [260, 134] width 201 height 20
click at [160, 122] on input "b. Present the findings to stakeholders and recommend adjusting the project pla…" at bounding box center [160, 120] width 0 height 4
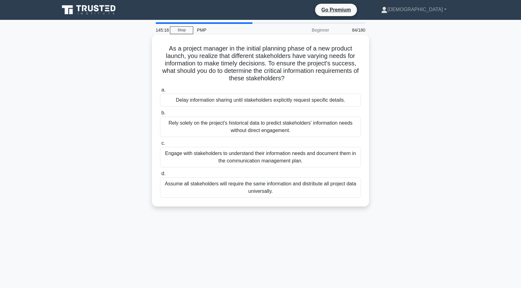
click at [207, 159] on div "Engage with stakeholders to understand their information needs and document the…" at bounding box center [260, 157] width 201 height 20
click at [160, 145] on input "c. Engage with stakeholders to understand their information needs and document …" at bounding box center [160, 143] width 0 height 4
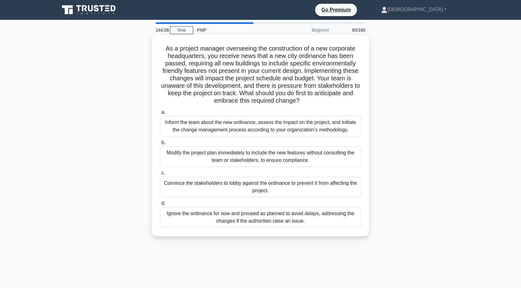
click at [192, 126] on div "Inform the team about the new ordinance, assess the impact on the project, and …" at bounding box center [260, 126] width 201 height 20
click at [160, 114] on input "a. Inform the team about the new ordinance, assess the impact on the project, a…" at bounding box center [160, 112] width 0 height 4
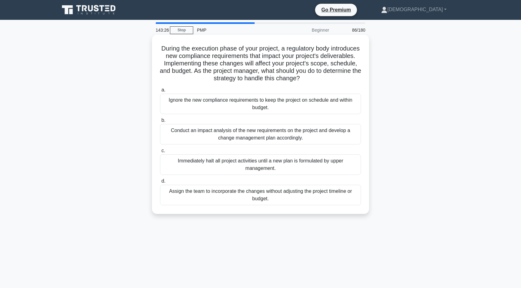
click at [194, 127] on div "Conduct an impact analysis of the new requirements on the project and develop a…" at bounding box center [260, 134] width 201 height 20
click at [160, 122] on input "b. Conduct an impact analysis of the new requirements on the project and develo…" at bounding box center [160, 120] width 0 height 4
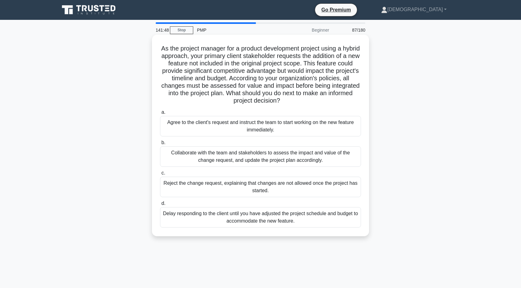
click at [272, 162] on div "Collaborate with the team and stakeholders to assess the impact and value of th…" at bounding box center [260, 156] width 201 height 20
click at [160, 145] on input "b. Collaborate with the team and stakeholders to assess the impact and value of…" at bounding box center [160, 143] width 0 height 4
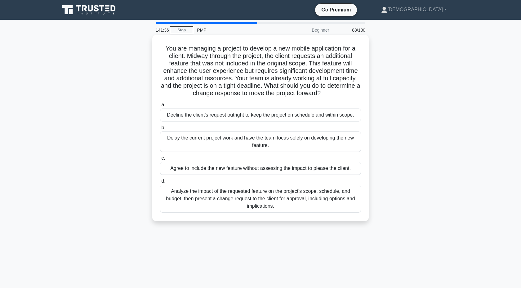
click at [285, 202] on div "Analyze the impact of the requested feature on the project's scope, schedule, a…" at bounding box center [260, 199] width 201 height 28
click at [160, 183] on input "d. Analyze the impact of the requested feature on the project's scope, schedule…" at bounding box center [160, 181] width 0 height 4
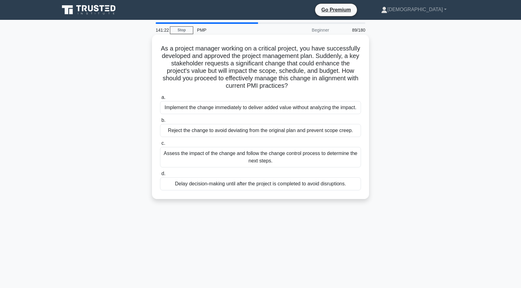
click at [178, 163] on div "Assess the impact of the change and follow the change control process to determ…" at bounding box center [260, 157] width 201 height 20
click at [160, 145] on input "c. Assess the impact of the change and follow the change control process to det…" at bounding box center [160, 143] width 0 height 4
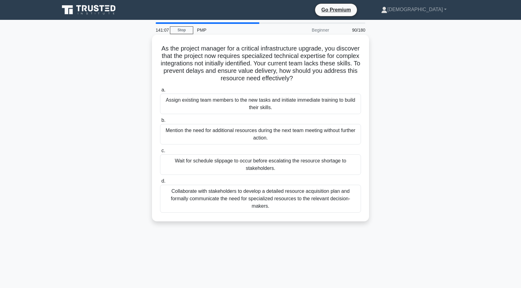
click at [211, 207] on div "Collaborate with stakeholders to develop a detailed resource acquisition plan a…" at bounding box center [260, 199] width 201 height 28
click at [160, 183] on input "d. Collaborate with stakeholders to develop a detailed resource acquisition pla…" at bounding box center [160, 181] width 0 height 4
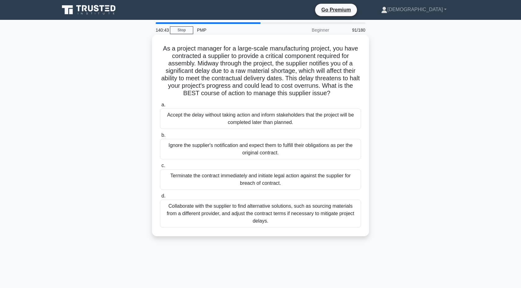
click at [290, 216] on div "Collaborate with the supplier to find alternative solutions, such as sourcing m…" at bounding box center [260, 214] width 201 height 28
click at [160, 198] on input "d. Collaborate with the supplier to find alternative solutions, such as sourcin…" at bounding box center [160, 196] width 0 height 4
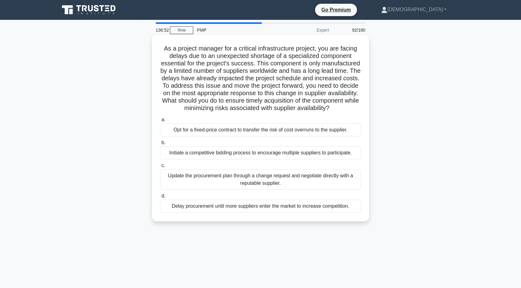
click at [331, 189] on div "Update the procurement plan through a change request and negotiate directly wit…" at bounding box center [260, 179] width 201 height 20
click at [160, 168] on input "c. Update the procurement plan through a change request and negotiate directly …" at bounding box center [160, 166] width 0 height 4
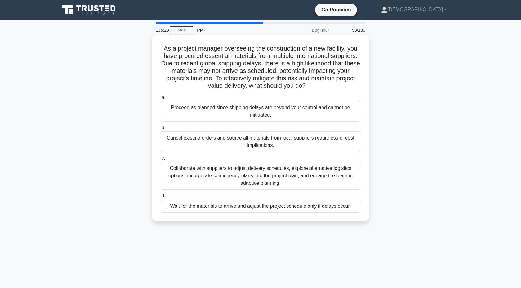
click at [281, 183] on div "Collaborate with suppliers to adjust delivery schedules, explore alternative lo…" at bounding box center [260, 176] width 201 height 28
click at [160, 160] on input "c. Collaborate with suppliers to adjust delivery schedules, explore alternative…" at bounding box center [160, 158] width 0 height 4
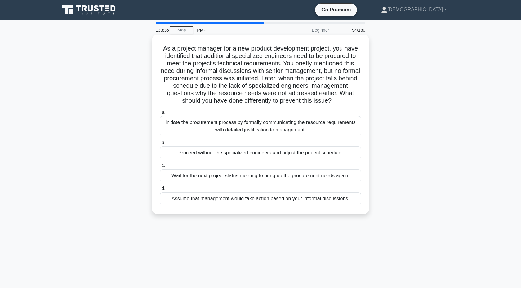
click at [236, 126] on div "Initiate the procurement process by formally communicating the resource require…" at bounding box center [260, 126] width 201 height 20
click at [160, 114] on input "a. Initiate the procurement process by formally communicating the resource requ…" at bounding box center [160, 112] width 0 height 4
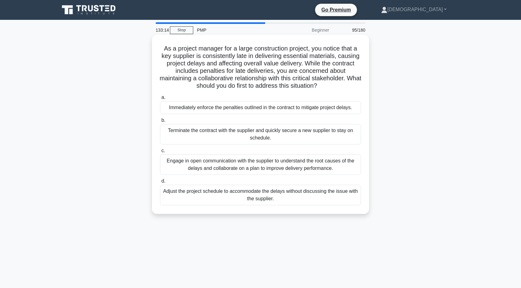
click at [199, 163] on div "Engage in open communication with the supplier to understand the root causes of…" at bounding box center [260, 164] width 201 height 20
click at [160, 153] on input "c. Engage in open communication with the supplier to understand the root causes…" at bounding box center [160, 151] width 0 height 4
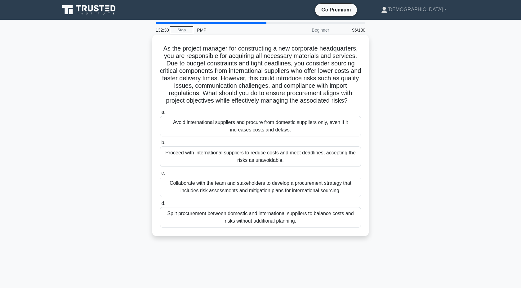
click at [211, 187] on div "Collaborate with the team and stakeholders to develop a procurement strategy th…" at bounding box center [260, 187] width 201 height 20
click at [160, 175] on input "c. Collaborate with the team and stakeholders to develop a procurement strategy…" at bounding box center [160, 173] width 0 height 4
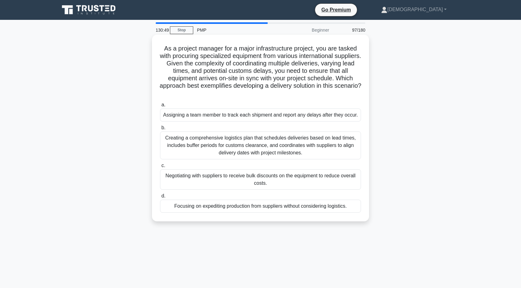
click at [198, 141] on div "Creating a comprehensive logistics plan that schedules deliveries based on lead…" at bounding box center [260, 145] width 201 height 28
click at [160, 130] on input "b. Creating a comprehensive logistics plan that schedules deliveries based on l…" at bounding box center [160, 128] width 0 height 4
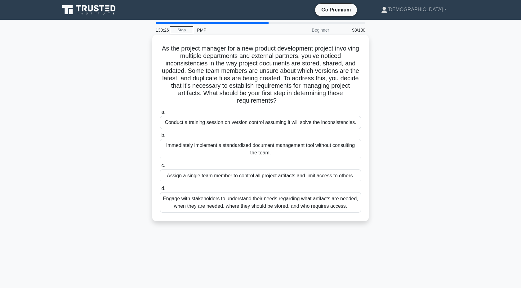
click at [175, 211] on div "Engage with stakeholders to understand their needs regarding what artifacts are…" at bounding box center [260, 202] width 201 height 20
click at [160, 191] on input "d. Engage with stakeholders to understand their needs regarding what artifacts …" at bounding box center [160, 189] width 0 height 4
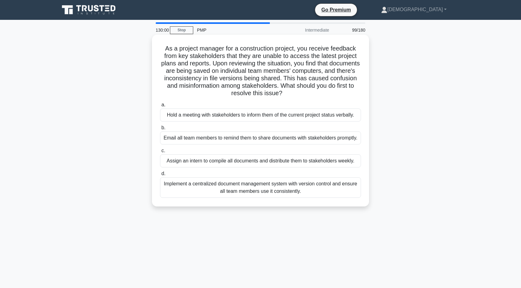
click at [177, 182] on div "Implement a centralized document management system with version control and ens…" at bounding box center [260, 187] width 201 height 20
click at [160, 176] on input "d. Implement a centralized document management system with version control and …" at bounding box center [160, 174] width 0 height 4
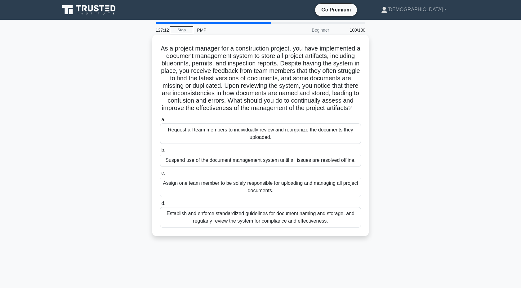
click at [285, 224] on div "Establish and enforce standardized guidelines for document naming and storage, …" at bounding box center [260, 217] width 201 height 20
click at [160, 206] on input "d. Establish and enforce standardized guidelines for document naming and storag…" at bounding box center [160, 203] width 0 height 4
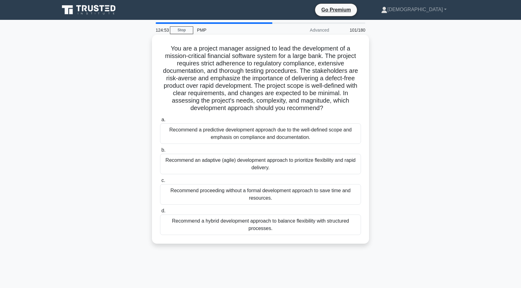
click at [276, 138] on div "Recommend a predictive development approach due to the well-defined scope and e…" at bounding box center [260, 133] width 201 height 20
click at [160, 122] on input "a. Recommend a predictive development approach due to the well-defined scope an…" at bounding box center [160, 120] width 0 height 4
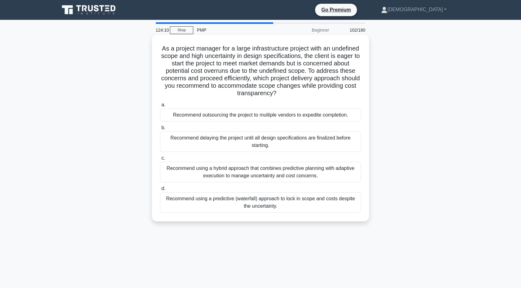
click at [254, 180] on div "Recommend using a hybrid approach that combines predictive planning with adapti…" at bounding box center [260, 172] width 201 height 20
click at [160, 160] on input "c. Recommend using a hybrid approach that combines predictive planning with ada…" at bounding box center [160, 158] width 0 height 4
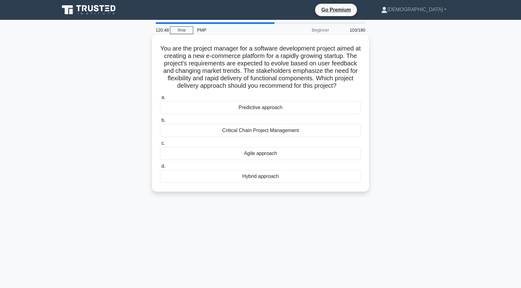
click at [204, 155] on div "Agile approach" at bounding box center [260, 153] width 201 height 13
click at [160, 145] on input "c. Agile approach" at bounding box center [160, 143] width 0 height 4
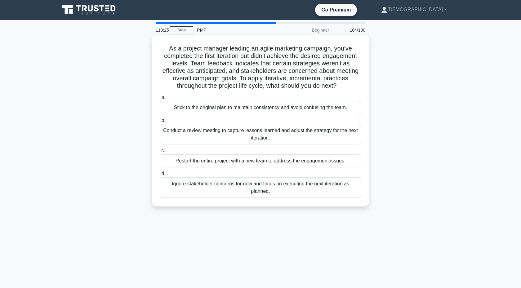
click at [238, 137] on div "Conduct a review meeting to capture lessons learned and adjust the strategy for…" at bounding box center [260, 134] width 201 height 20
click at [160, 122] on input "b. Conduct a review meeting to capture lessons learned and adjust the strategy …" at bounding box center [160, 120] width 0 height 4
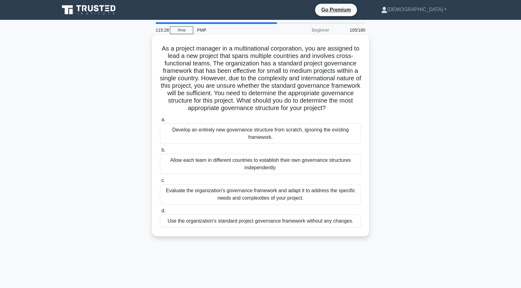
click at [179, 191] on div "Evaluate the organization's governance framework and adapt it to address the sp…" at bounding box center [260, 194] width 201 height 20
click at [160, 183] on input "c. Evaluate the organization's governance framework and adapt it to address the…" at bounding box center [160, 181] width 0 height 4
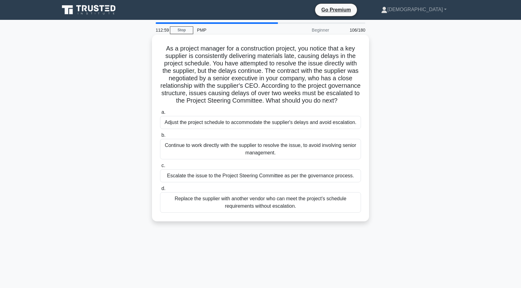
click at [192, 171] on div "Escalate the issue to the Project Steering Committee as per the governance proc…" at bounding box center [260, 175] width 201 height 13
click at [160, 168] on input "c. Escalate the issue to the Project Steering Committee as per the governance p…" at bounding box center [160, 166] width 0 height 4
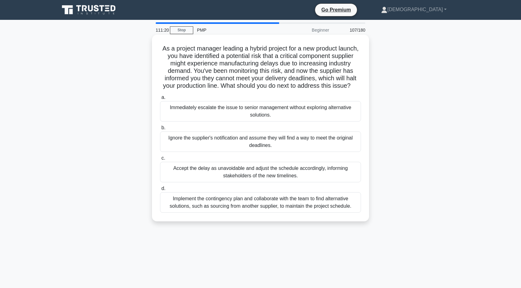
click at [209, 204] on div "Implement the contingency plan and collaborate with the team to find alternativ…" at bounding box center [260, 202] width 201 height 20
click at [160, 191] on input "d. Implement the contingency plan and collaborate with the team to find alterna…" at bounding box center [160, 189] width 0 height 4
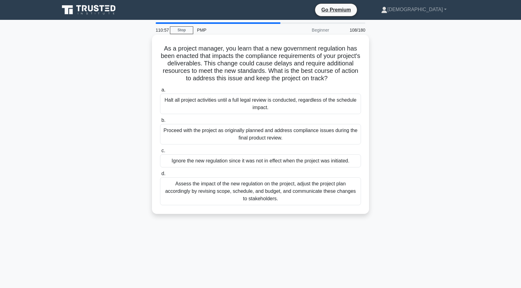
click at [182, 198] on div "Assess the impact of the new regulation on the project, adjust the project plan…" at bounding box center [260, 191] width 201 height 28
click at [160, 176] on input "d. Assess the impact of the new regulation on the project, adjust the project p…" at bounding box center [160, 174] width 0 height 4
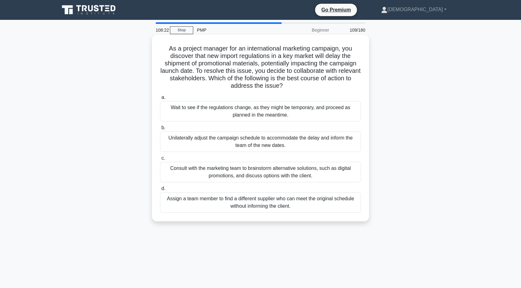
click at [216, 176] on div "Consult with the marketing team to brainstorm alternative solutions, such as di…" at bounding box center [260, 172] width 201 height 20
click at [160, 160] on input "c. Consult with the marketing team to brainstorm alternative solutions, such as…" at bounding box center [160, 158] width 0 height 4
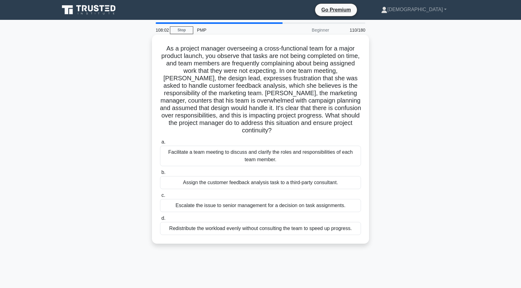
click at [172, 148] on div "Facilitate a team meeting to discuss and clarify the roles and responsibilities…" at bounding box center [260, 156] width 201 height 20
click at [160, 144] on input "a. Facilitate a team meeting to discuss and clarify the roles and responsibilit…" at bounding box center [160, 142] width 0 height 4
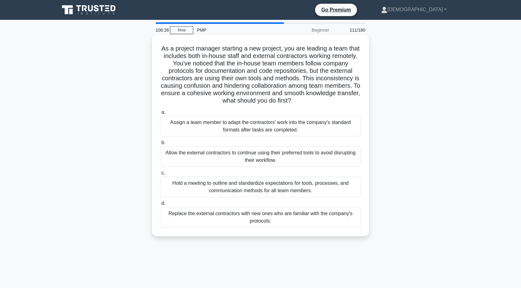
click at [211, 189] on div "Hold a meeting to outline and standardize expectations for tools, processes, an…" at bounding box center [260, 187] width 201 height 20
click at [160, 175] on input "c. Hold a meeting to outline and standardize expectations for tools, processes,…" at bounding box center [160, 173] width 0 height 4
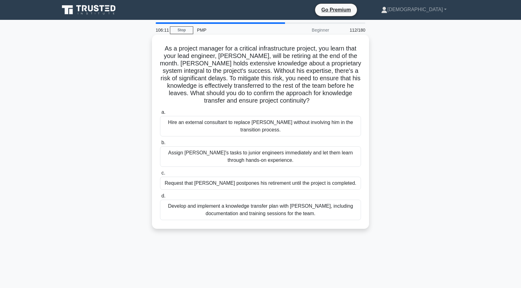
click at [230, 208] on div "Develop and implement a knowledge transfer plan with David, including documenta…" at bounding box center [260, 210] width 201 height 20
click at [160, 198] on input "d. Develop and implement a knowledge transfer plan with David, including docume…" at bounding box center [160, 196] width 0 height 4
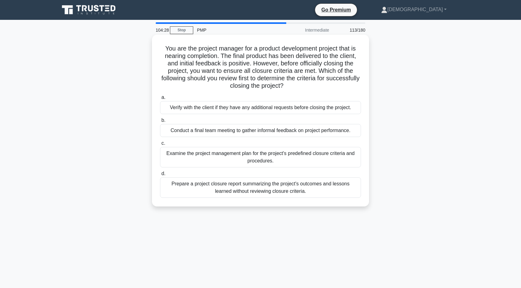
click at [207, 158] on div "Examine the project management plan for the project's predefined closure criter…" at bounding box center [260, 157] width 201 height 20
click at [160, 145] on input "c. Examine the project management plan for the project's predefined closure cri…" at bounding box center [160, 143] width 0 height 4
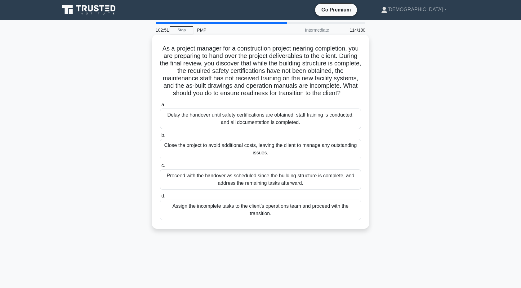
click at [185, 122] on div "Delay the handover until safety certifications are obtained, staff training is …" at bounding box center [260, 118] width 201 height 20
click at [160, 107] on input "a. Delay the handover until safety certifications are obtained, staff training …" at bounding box center [160, 105] width 0 height 4
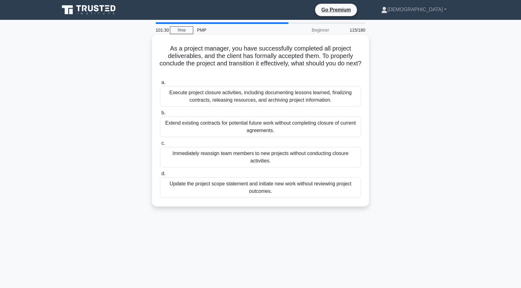
click at [181, 97] on div "Execute project closure activities, including documenting lessons learned, fina…" at bounding box center [260, 96] width 201 height 20
click at [160, 85] on input "a. Execute project closure activities, including documenting lessons learned, f…" at bounding box center [160, 83] width 0 height 4
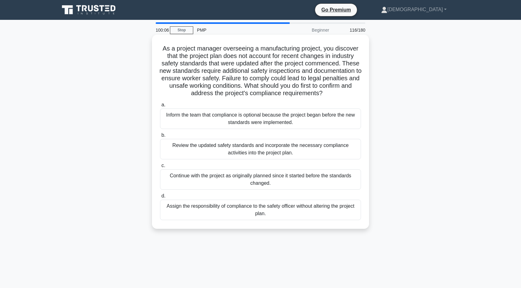
click at [207, 144] on div "Review the updated safety standards and incorporate the necessary compliance ac…" at bounding box center [260, 149] width 201 height 20
click at [160, 137] on input "b. Review the updated safety standards and incorporate the necessary compliance…" at bounding box center [160, 135] width 0 height 4
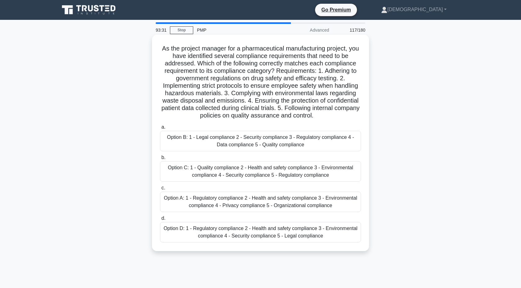
click at [232, 195] on div "Option A: 1 - Regulatory compliance 2 - Health and safety compliance 3 - Enviro…" at bounding box center [260, 202] width 201 height 20
click at [160, 190] on input "c. Option A: 1 - Regulatory compliance 2 - Health and safety compliance 3 - Env…" at bounding box center [160, 188] width 0 height 4
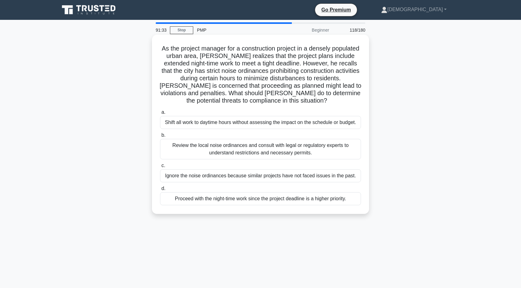
click at [178, 150] on div "Review the local noise ordinances and consult with legal or regulatory experts …" at bounding box center [260, 149] width 201 height 20
click at [160, 137] on input "b. Review the local noise ordinances and consult with legal or regulatory exper…" at bounding box center [160, 135] width 0 height 4
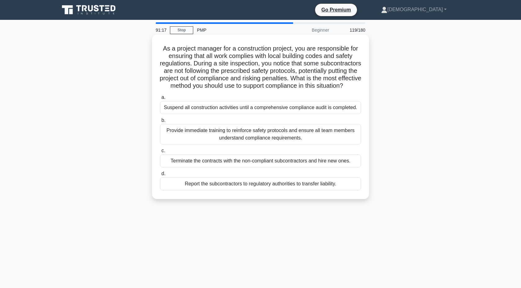
click at [193, 143] on div "Provide immediate training to reinforce safety protocols and ensure all team me…" at bounding box center [260, 134] width 201 height 20
click at [160, 122] on input "b. Provide immediate training to reinforce safety protocols and ensure all team…" at bounding box center [160, 120] width 0 height 4
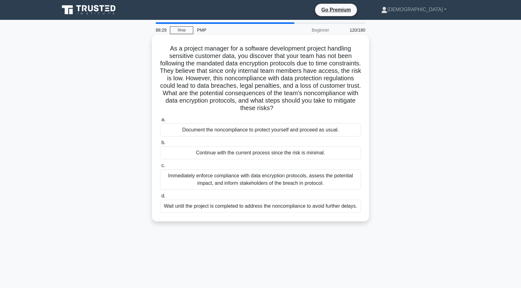
click at [186, 175] on div "Immediately enforce compliance with data encryption protocols, assess the poten…" at bounding box center [260, 179] width 201 height 20
click at [160, 168] on input "c. Immediately enforce compliance with data encryption protocols, assess the po…" at bounding box center [160, 166] width 0 height 4
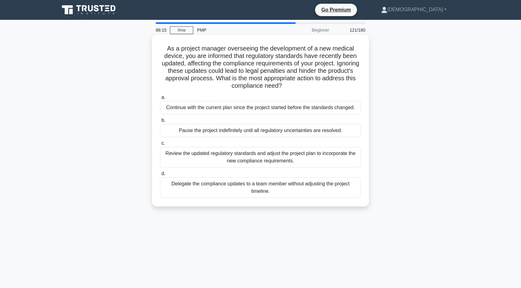
click at [180, 159] on div "Review the updated regulatory standards and adjust the project plan to incorpor…" at bounding box center [260, 157] width 201 height 20
click at [160, 145] on input "c. Review the updated regulatory standards and adjust the project plan to incor…" at bounding box center [160, 143] width 0 height 4
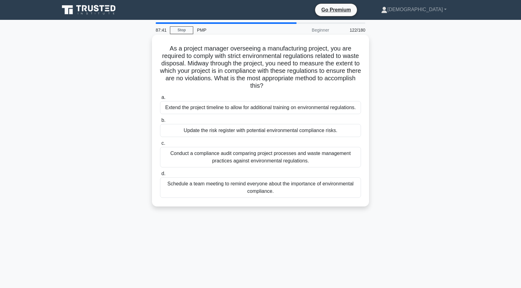
click at [199, 165] on div "Conduct a compliance audit comparing project processes and waste management pra…" at bounding box center [260, 157] width 201 height 20
click at [160, 145] on input "c. Conduct a compliance audit comparing project processes and waste management …" at bounding box center [160, 143] width 0 height 4
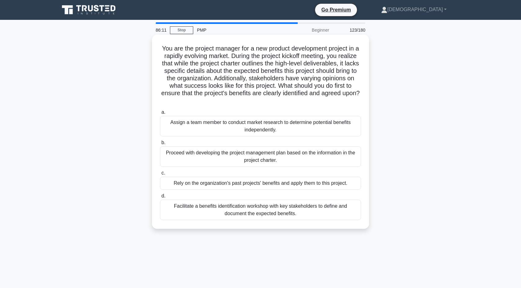
click at [263, 212] on div "Facilitate a benefits identification workshop with key stakeholders to define a…" at bounding box center [260, 210] width 201 height 20
click at [160, 198] on input "d. Facilitate a benefits identification workshop with key stakeholders to defin…" at bounding box center [160, 196] width 0 height 4
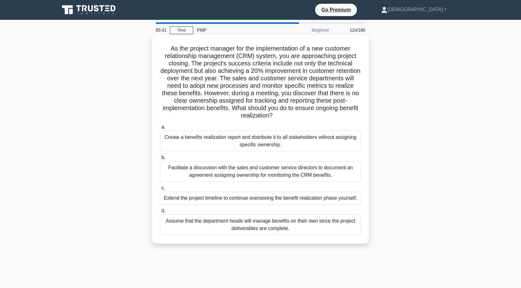
click at [246, 161] on div "Facilitate a discussion with the sales and customer service directors to docume…" at bounding box center [260, 171] width 201 height 20
click at [160, 160] on input "b. Facilitate a discussion with the sales and customer service directors to doc…" at bounding box center [160, 158] width 0 height 4
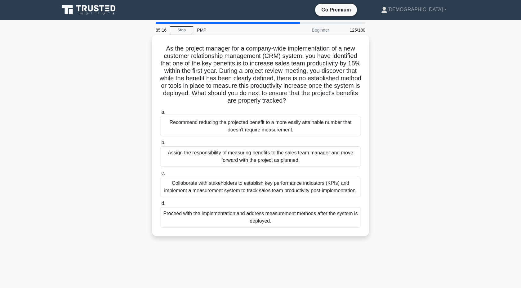
click at [279, 189] on div "Collaborate with stakeholders to establish key performance indicators (KPIs) an…" at bounding box center [260, 187] width 201 height 20
click at [160, 175] on input "c. Collaborate with stakeholders to establish key performance indicators (KPIs)…" at bounding box center [160, 173] width 0 height 4
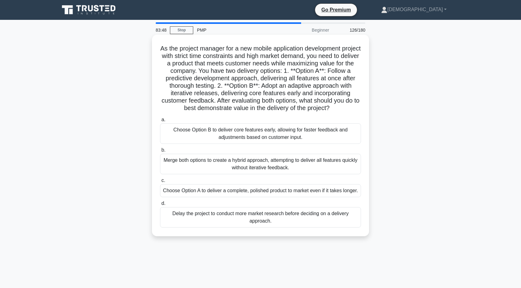
click at [293, 132] on div "Choose Option B to deliver core features early, allowing for faster feedback an…" at bounding box center [260, 133] width 201 height 20
click at [160, 122] on input "a. Choose Option B to deliver core features early, allowing for faster feedback…" at bounding box center [160, 120] width 0 height 4
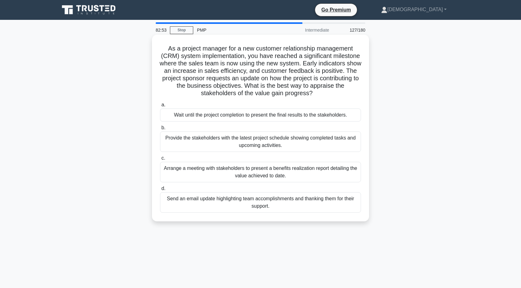
click at [293, 174] on div "Arrange a meeting with stakeholders to present a benefits realization report de…" at bounding box center [260, 172] width 201 height 20
click at [160, 160] on input "c. Arrange a meeting with stakeholders to present a benefits realization report…" at bounding box center [160, 158] width 0 height 4
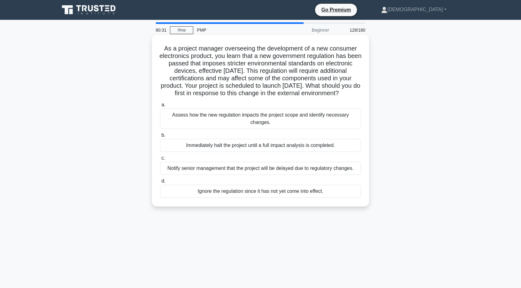
click at [333, 125] on div "Assess how the new regulation impacts the project scope and identify necessary …" at bounding box center [260, 118] width 201 height 20
click at [160, 107] on input "a. Assess how the new regulation impacts the project scope and identify necessa…" at bounding box center [160, 105] width 0 height 4
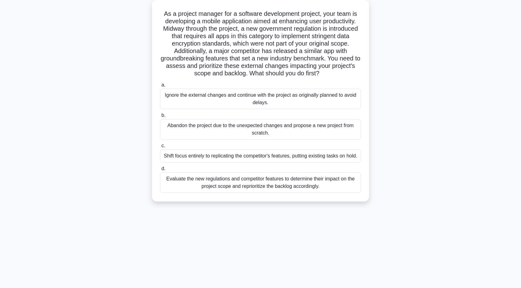
scroll to position [40, 0]
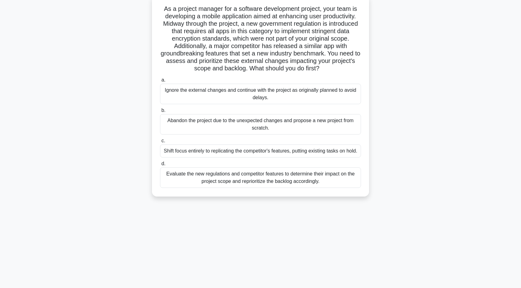
click at [338, 188] on div "Evaluate the new regulations and competitor features to determine their impact …" at bounding box center [260, 177] width 201 height 20
click at [160, 166] on input "d. Evaluate the new regulations and competitor features to determine their impa…" at bounding box center [160, 164] width 0 height 4
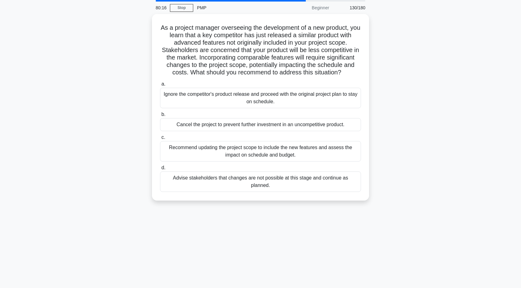
scroll to position [0, 0]
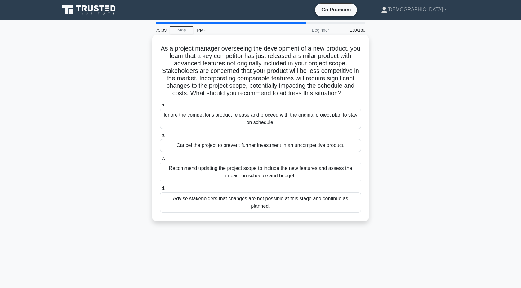
click at [349, 177] on div "Recommend updating the project scope to include the new features and assess the…" at bounding box center [260, 172] width 201 height 20
click at [160, 160] on input "c. Recommend updating the project scope to include the new features and assess …" at bounding box center [160, 158] width 0 height 4
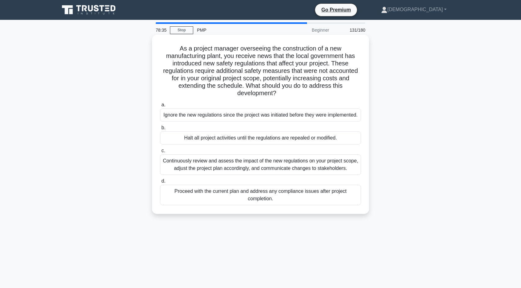
click at [349, 175] on div "Continuously review and assess the impact of the new regulations on your projec…" at bounding box center [260, 164] width 201 height 20
click at [160, 153] on input "c. Continuously review and assess the impact of the new regulations on your pro…" at bounding box center [160, 151] width 0 height 4
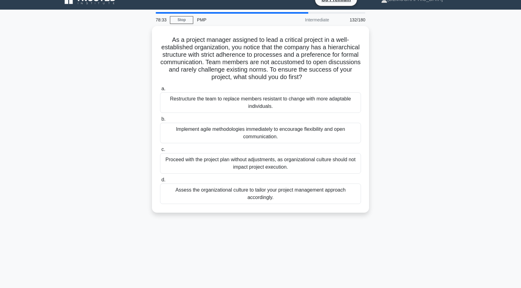
scroll to position [11, 0]
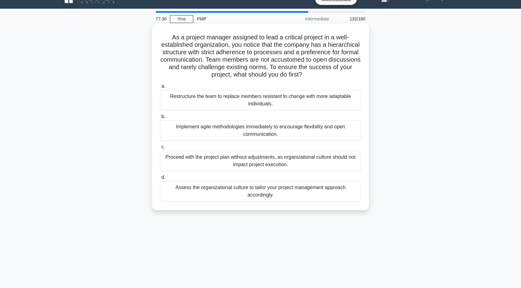
click at [343, 194] on div "Assess the organizational culture to tailor your project management approach ac…" at bounding box center [260, 191] width 201 height 20
click at [160, 179] on input "d. Assess the organizational culture to tailor your project management approach…" at bounding box center [160, 177] width 0 height 4
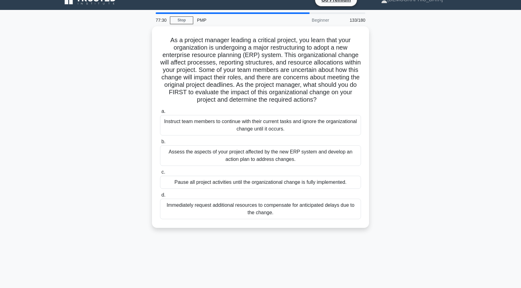
scroll to position [0, 0]
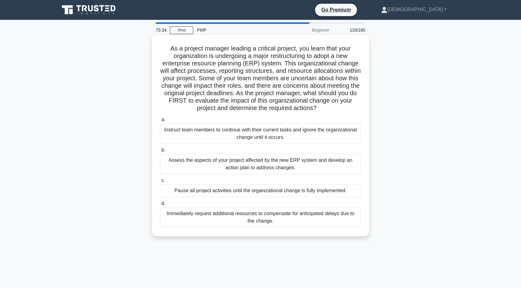
click at [343, 169] on div "Assess the aspects of your project affected by the new ERP system and develop a…" at bounding box center [260, 164] width 201 height 20
click at [160, 152] on input "b. Assess the aspects of your project affected by the new ERP system and develo…" at bounding box center [160, 150] width 0 height 4
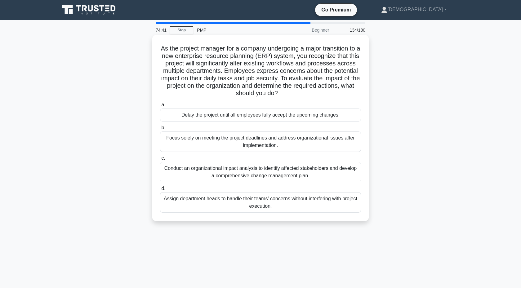
click at [332, 175] on div "Conduct an organizational impact analysis to identify affected stakeholders and…" at bounding box center [260, 172] width 201 height 20
click at [160, 160] on input "c. Conduct an organizational impact analysis to identify affected stakeholders …" at bounding box center [160, 158] width 0 height 4
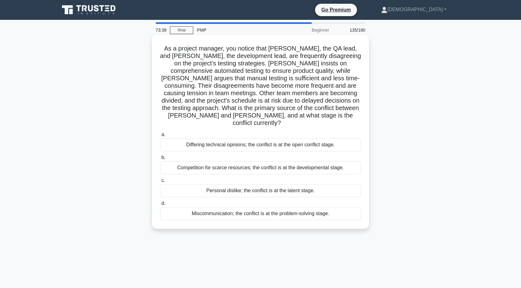
click at [315, 139] on div "Differing technical opinions; the conflict is at the open conflict stage." at bounding box center [260, 144] width 201 height 13
click at [160, 137] on input "a. Differing technical opinions; the conflict is at the open conflict stage." at bounding box center [160, 135] width 0 height 4
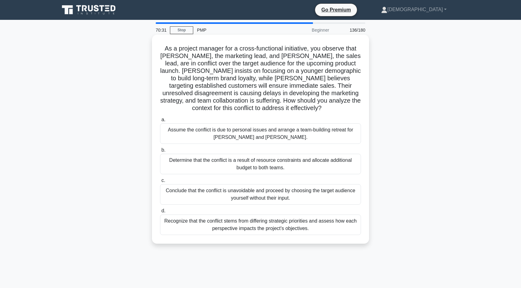
click at [310, 227] on div "Recognize that the conflict stems from differing strategic priorities and asses…" at bounding box center [260, 224] width 201 height 20
click at [160, 213] on input "d. Recognize that the conflict stems from differing strategic priorities and as…" at bounding box center [160, 211] width 0 height 4
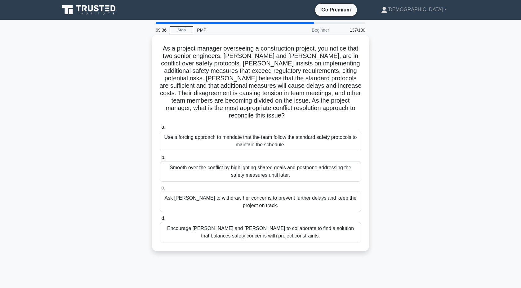
click at [234, 228] on div "Encourage Emily and James to collaborate to find a solution that balances safet…" at bounding box center [260, 232] width 201 height 20
click at [160, 220] on input "d. Encourage Emily and James to collaborate to find a solution that balances sa…" at bounding box center [160, 218] width 0 height 4
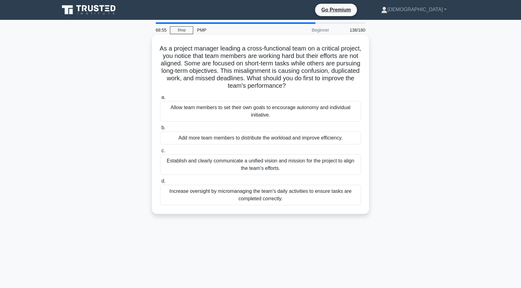
click at [169, 170] on div "Establish and clearly communicate a unified vision and mission for the project …" at bounding box center [260, 164] width 201 height 20
click at [160, 153] on input "c. Establish and clearly communicate a unified vision and mission for the proje…" at bounding box center [160, 151] width 0 height 4
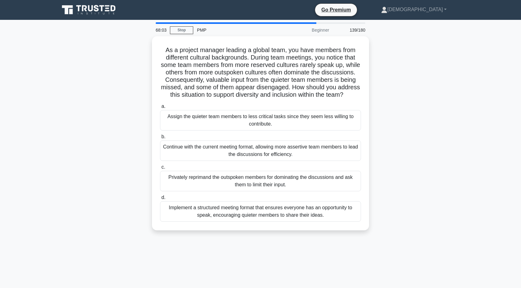
click at [118, 146] on div "As a project manager leading a global team, you have members from different cul…" at bounding box center [260, 136] width 409 height 201
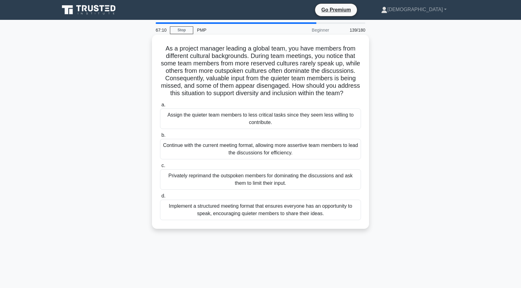
click at [245, 215] on div "Implement a structured meeting format that ensures everyone has an opportunity …" at bounding box center [260, 210] width 201 height 20
click at [160, 198] on input "d. Implement a structured meeting format that ensures everyone has an opportuni…" at bounding box center [160, 196] width 0 height 4
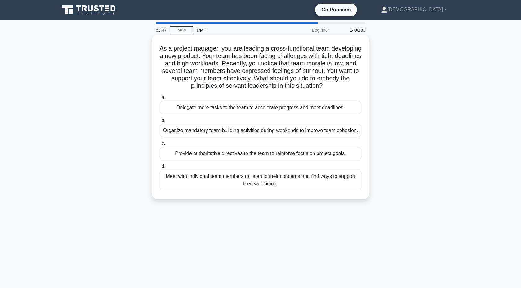
click at [155, 190] on div "As a project manager, you are leading a cross-functional team developing a new …" at bounding box center [260, 116] width 212 height 159
click at [222, 182] on div "Meet with individual team members to listen to their concerns and find ways to …" at bounding box center [260, 180] width 201 height 20
click at [160, 168] on input "d. Meet with individual team members to listen to their concerns and find ways …" at bounding box center [160, 166] width 0 height 4
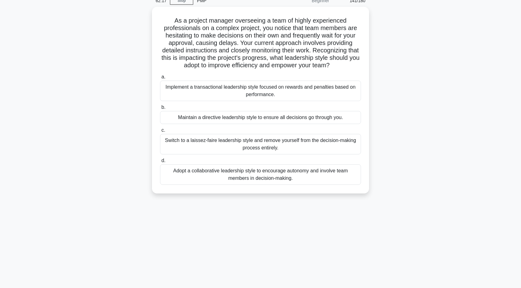
scroll to position [30, 0]
drag, startPoint x: 434, startPoint y: 127, endPoint x: 443, endPoint y: 127, distance: 9.0
click at [443, 127] on div "As a project manager overseeing a team of highly experienced professionals on a…" at bounding box center [260, 103] width 409 height 194
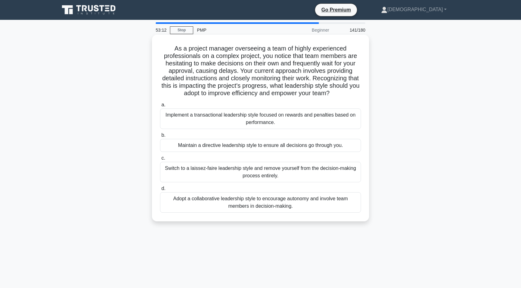
click at [312, 207] on div "Adopt a collaborative leadership style to encourage autonomy and involve team m…" at bounding box center [260, 202] width 201 height 20
click at [160, 191] on input "d. Adopt a collaborative leadership style to encourage autonomy and involve tea…" at bounding box center [160, 189] width 0 height 4
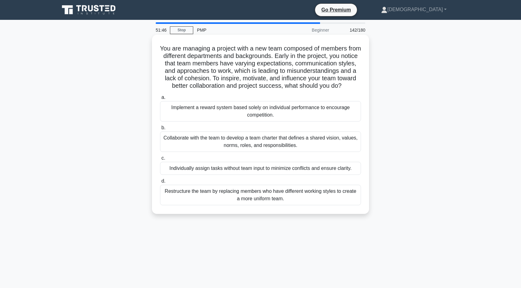
click at [318, 149] on div "Collaborate with the team to develop a team charter that defines a shared visio…" at bounding box center [260, 141] width 201 height 20
click at [160, 130] on input "b. Collaborate with the team to develop a team charter that defines a shared vi…" at bounding box center [160, 128] width 0 height 4
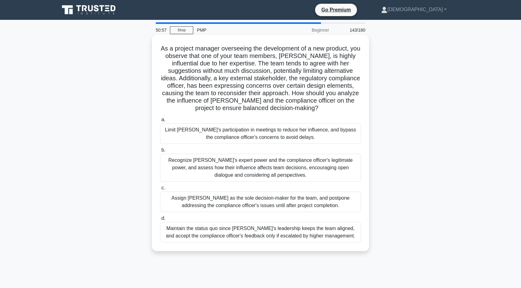
click at [336, 167] on div "Recognize Jane's expert power and the compliance officer's legitimate power, an…" at bounding box center [260, 168] width 201 height 28
click at [160, 152] on input "b. Recognize Jane's expert power and the compliance officer's legitimate power,…" at bounding box center [160, 150] width 0 height 4
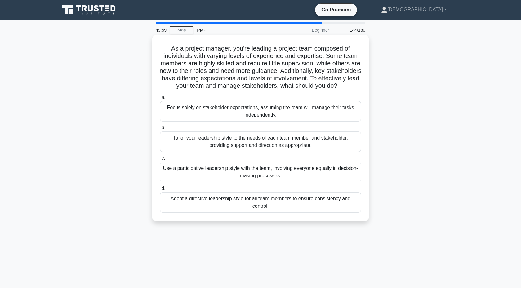
click at [347, 152] on div "Tailor your leadership style to the needs of each team member and stakeholder, …" at bounding box center [260, 141] width 201 height 20
click at [160, 130] on input "b. Tailor your leadership style to the needs of each team member and stakeholde…" at bounding box center [160, 128] width 0 height 4
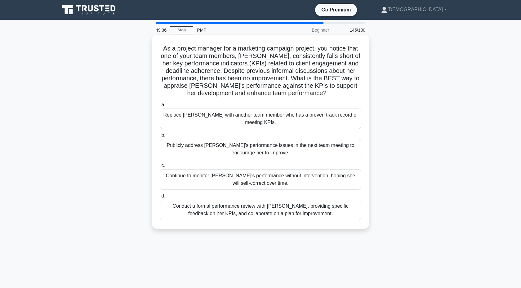
click at [325, 210] on div "Conduct a formal performance review with Emily, providing specific feedback on …" at bounding box center [260, 210] width 201 height 20
click at [160, 198] on input "d. Conduct a formal performance review with Emily, providing specific feedback …" at bounding box center [160, 196] width 0 height 4
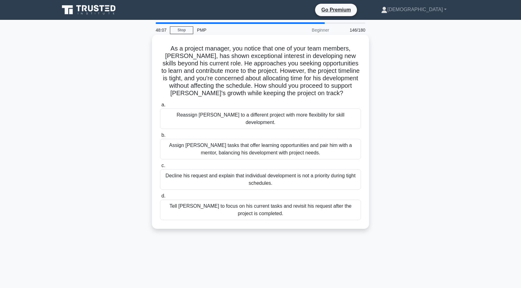
click at [347, 144] on div "Assign Alex tasks that offer learning opportunities and pair him with a mentor,…" at bounding box center [260, 149] width 201 height 20
click at [160, 137] on input "b. Assign Alex tasks that offer learning opportunities and pair him with a ment…" at bounding box center [160, 135] width 0 height 4
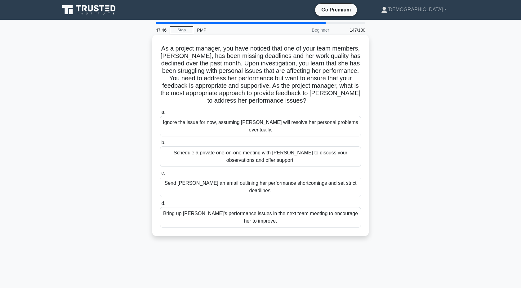
click at [344, 149] on div "Schedule a private one-on-one meeting with Emily to discuss your observations a…" at bounding box center [260, 156] width 201 height 20
click at [160, 145] on input "b. Schedule a private one-on-one meeting with Emily to discuss your observation…" at bounding box center [160, 143] width 0 height 4
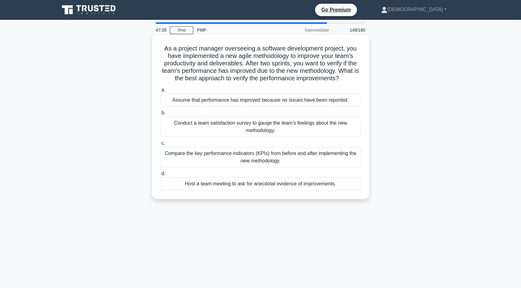
click at [351, 161] on div "Compare the key performance indicators (KPIs) from before and after implementin…" at bounding box center [260, 157] width 201 height 20
click at [160, 145] on input "c. Compare the key performance indicators (KPIs) from before and after implemen…" at bounding box center [160, 143] width 0 height 4
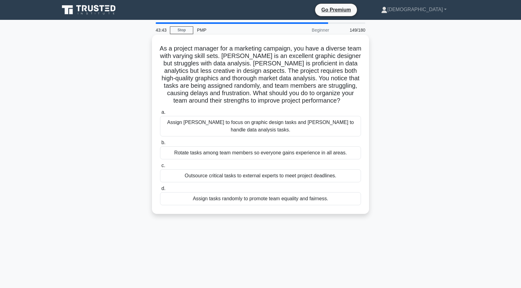
click at [329, 122] on div "Assign Emily to focus on graphic design tasks and David to handle data analysis…" at bounding box center [260, 126] width 201 height 20
click at [160, 114] on input "a. Assign Emily to focus on graphic design tasks and David to handle data analy…" at bounding box center [160, 112] width 0 height 4
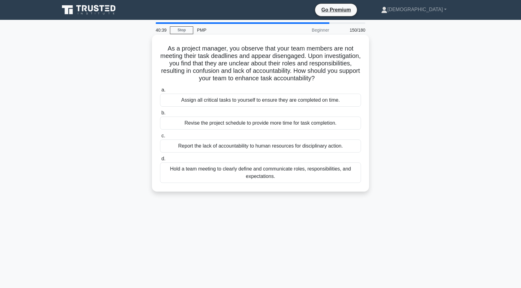
click at [325, 179] on div "Hold a team meeting to clearly define and communicate roles, responsibilities, …" at bounding box center [260, 172] width 201 height 20
click at [160, 161] on input "d. Hold a team meeting to clearly define and communicate roles, responsibilitie…" at bounding box center [160, 159] width 0 height 4
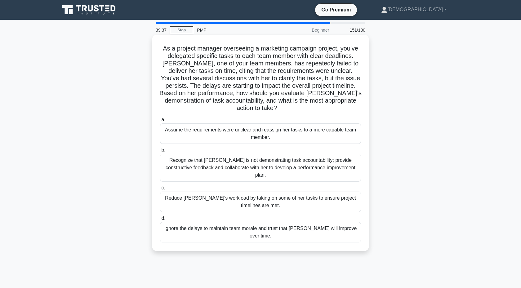
click at [343, 160] on div "Recognize that Jessica is not demonstrating task accountability; provide constr…" at bounding box center [260, 168] width 201 height 28
click at [160, 152] on input "b. Recognize that Jessica is not demonstrating task accountability; provide con…" at bounding box center [160, 150] width 0 height 4
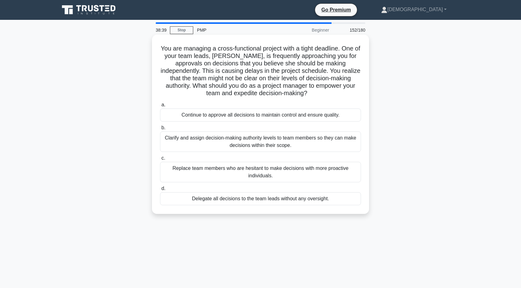
click at [354, 139] on div "Clarify and assign decision-making authority levels to team members so they can…" at bounding box center [260, 141] width 201 height 20
click at [160, 130] on input "b. Clarify and assign decision-making authority levels to team members so they …" at bounding box center [160, 128] width 0 height 4
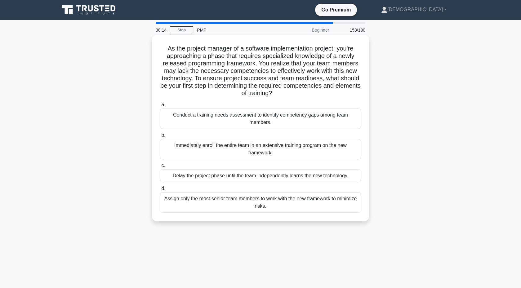
click at [351, 125] on div "Conduct a training needs assessment to identify competency gaps among team memb…" at bounding box center [260, 118] width 201 height 20
click at [160, 107] on input "a. Conduct a training needs assessment to identify competency gaps among team m…" at bounding box center [160, 105] width 0 height 4
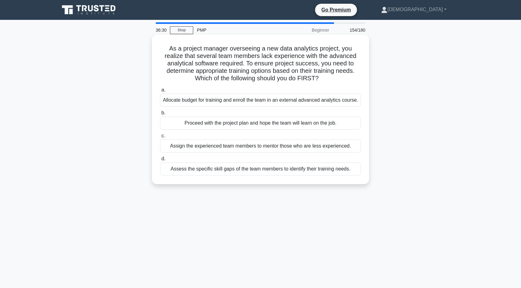
click at [341, 175] on div "Assess the specific skill gaps of the team members to identify their training n…" at bounding box center [260, 168] width 201 height 13
click at [160, 161] on input "d. Assess the specific skill gaps of the team members to identify their trainin…" at bounding box center [160, 159] width 0 height 4
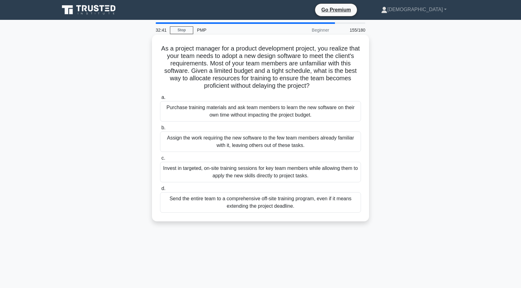
click at [325, 170] on div "Invest in targeted, on-site training sessions for key team members while allowi…" at bounding box center [260, 172] width 201 height 20
click at [160, 160] on input "c. Invest in targeted, on-site training sessions for key team members while all…" at bounding box center [160, 158] width 0 height 4
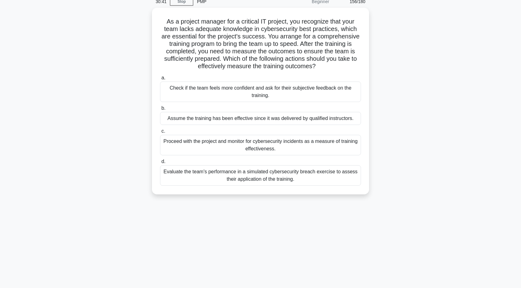
scroll to position [29, 0]
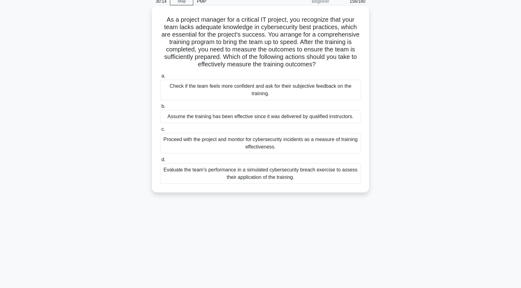
click at [311, 176] on div "Evaluate the team's performance in a simulated cybersecurity breach exercise to…" at bounding box center [260, 173] width 201 height 20
click at [160, 162] on input "d. Evaluate the team's performance in a simulated cybersecurity breach exercise…" at bounding box center [160, 160] width 0 height 4
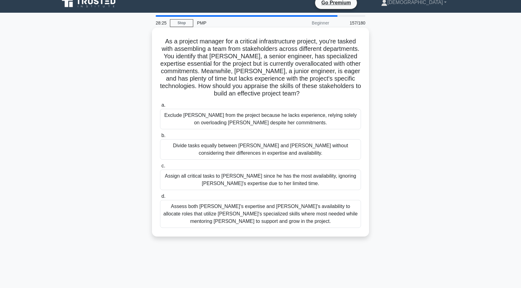
scroll to position [5, 0]
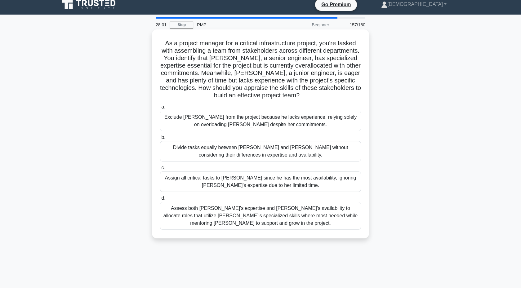
click at [282, 223] on div "Assess both Sarah's expertise and Tom's availability to allocate roles that uti…" at bounding box center [260, 216] width 201 height 28
click at [160, 200] on input "d. Assess both Sarah's expertise and Tom's availability to allocate roles that …" at bounding box center [160, 198] width 0 height 4
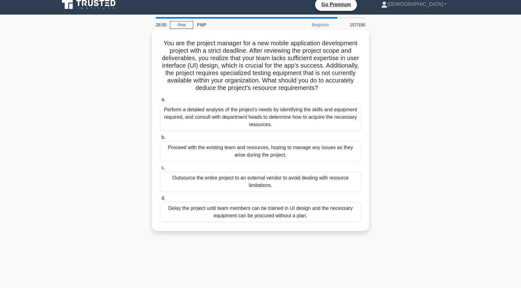
scroll to position [0, 0]
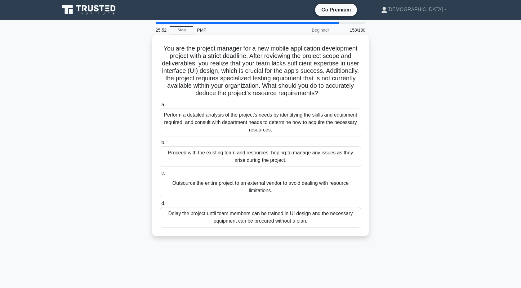
click at [186, 120] on div "Perform a detailed analysis of the project's needs by identifying the skills an…" at bounding box center [260, 122] width 201 height 28
click at [160, 107] on input "a. Perform a detailed analysis of the project's needs by identifying the skills…" at bounding box center [160, 105] width 0 height 4
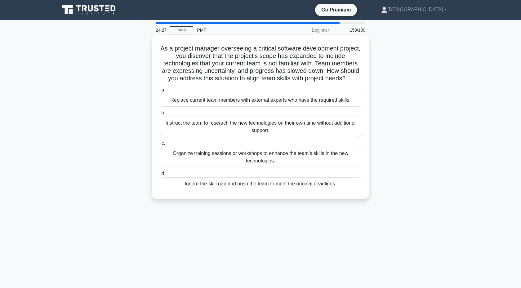
click at [179, 157] on div "Organize training sessions or workshops to enhance the team's skills in the new…" at bounding box center [260, 157] width 201 height 20
click at [160, 145] on input "c. Organize training sessions or workshops to enhance the team's skills in the …" at bounding box center [160, 143] width 0 height 4
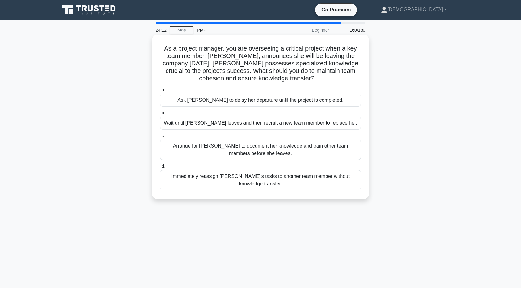
click at [179, 149] on div "Arrange for Emily to document her knowledge and train other team members before…" at bounding box center [260, 149] width 201 height 20
click at [160, 138] on input "c. Arrange for Emily to document her knowledge and train other team members bef…" at bounding box center [160, 136] width 0 height 4
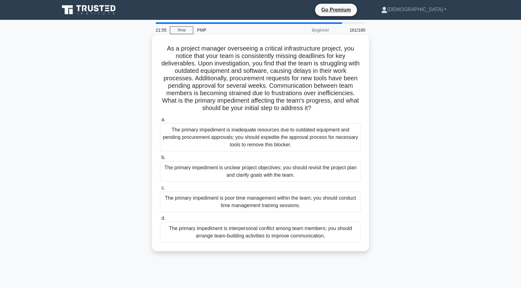
click at [173, 134] on div "The primary impediment is inadequate resources due to outdated equipment and pe…" at bounding box center [260, 137] width 201 height 28
click at [160, 122] on input "a. The primary impediment is inadequate resources due to outdated equipment and…" at bounding box center [160, 120] width 0 height 4
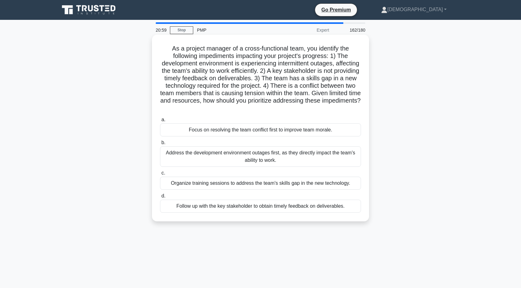
click at [233, 129] on div "Focus on resolving the team conflict first to improve team morale." at bounding box center [260, 129] width 201 height 13
click at [160, 122] on input "a. Focus on resolving the team conflict first to improve team morale." at bounding box center [160, 120] width 0 height 4
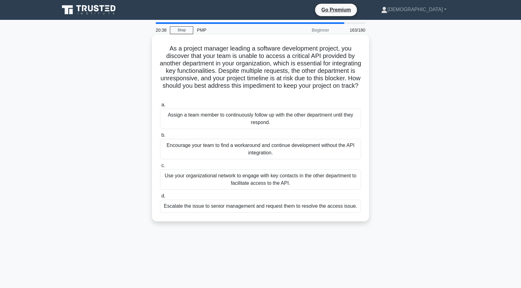
click at [197, 180] on div "Use your organizational network to engage with key contacts in the other depart…" at bounding box center [260, 179] width 201 height 20
click at [160, 168] on input "c. Use your organizational network to engage with key contacts in the other dep…" at bounding box center [160, 166] width 0 height 4
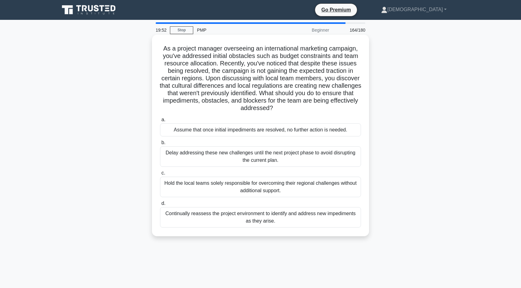
click at [274, 217] on div "Continually reassess the project environment to identify and address new impedi…" at bounding box center [260, 217] width 201 height 20
click at [160, 206] on input "d. Continually reassess the project environment to identify and address new imp…" at bounding box center [160, 203] width 0 height 4
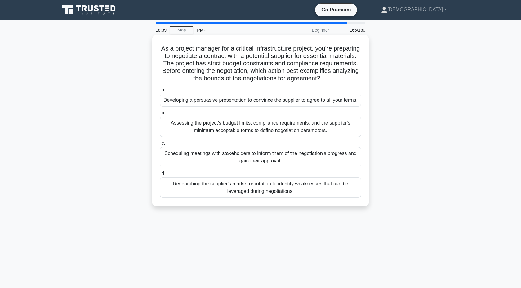
click at [337, 133] on div "Assessing the project's budget limits, compliance requirements, and the supplie…" at bounding box center [260, 127] width 201 height 20
click at [160, 115] on input "b. Assessing the project's budget limits, compliance requirements, and the supp…" at bounding box center [160, 113] width 0 height 4
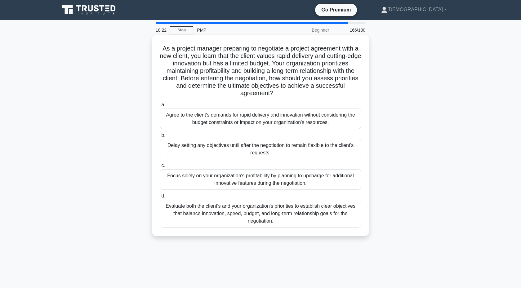
click at [325, 212] on div "Evaluate both the client's and your organization's priorities to establish clea…" at bounding box center [260, 214] width 201 height 28
click at [160, 198] on input "d. Evaluate both the client's and your organization's priorities to establish c…" at bounding box center [160, 196] width 0 height 4
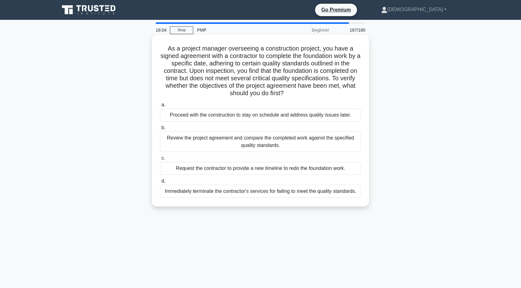
click at [329, 141] on div "Review the project agreement and compare the completed work against the specifi…" at bounding box center [260, 141] width 201 height 20
click at [160, 130] on input "b. Review the project agreement and compare the completed work against the spec…" at bounding box center [160, 128] width 0 height 4
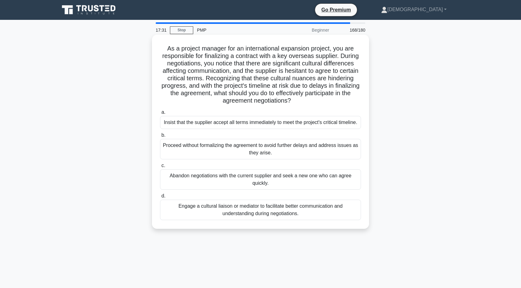
click at [303, 214] on div "Engage a cultural liaison or mediator to facilitate better communication and un…" at bounding box center [260, 210] width 201 height 20
click at [160, 198] on input "d. Engage a cultural liaison or mediator to facilitate better communication and…" at bounding box center [160, 196] width 0 height 4
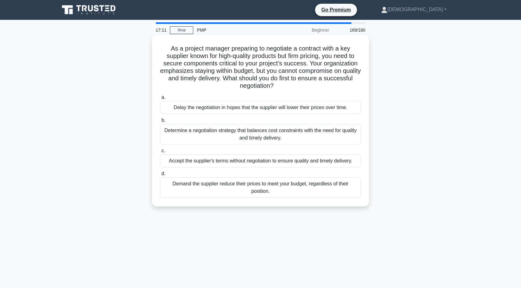
click at [344, 135] on div "Determine a negotiation strategy that balances cost constraints with the need f…" at bounding box center [260, 134] width 201 height 20
click at [160, 122] on input "b. Determine a negotiation strategy that balances cost constraints with the nee…" at bounding box center [160, 120] width 0 height 4
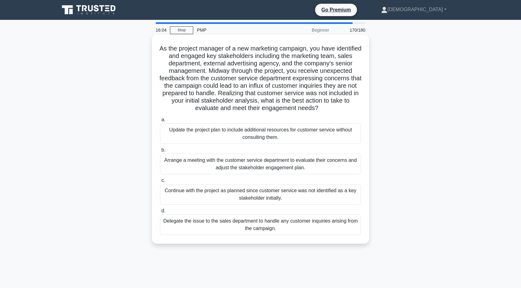
click at [314, 168] on div "Arrange a meeting with the customer service department to evaluate their concer…" at bounding box center [260, 164] width 201 height 20
click at [160, 152] on input "b. Arrange a meeting with the customer service department to evaluate their con…" at bounding box center [160, 150] width 0 height 4
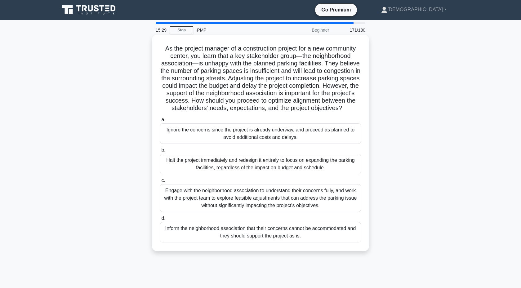
click at [288, 198] on div "Engage with the neighborhood association to understand their concerns fully, an…" at bounding box center [260, 198] width 201 height 28
click at [160, 183] on input "c. Engage with the neighborhood association to understand their concerns fully,…" at bounding box center [160, 181] width 0 height 4
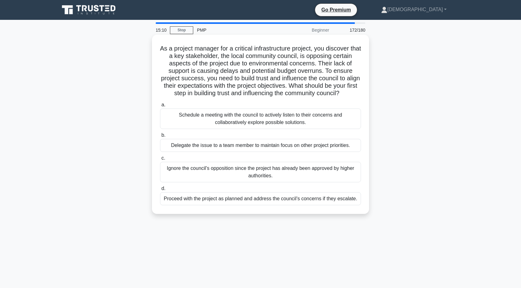
click at [343, 122] on div "Schedule a meeting with the council to actively listen to their concerns and co…" at bounding box center [260, 118] width 201 height 20
click at [160, 107] on input "a. Schedule a meeting with the council to actively listen to their concerns and…" at bounding box center [160, 105] width 0 height 4
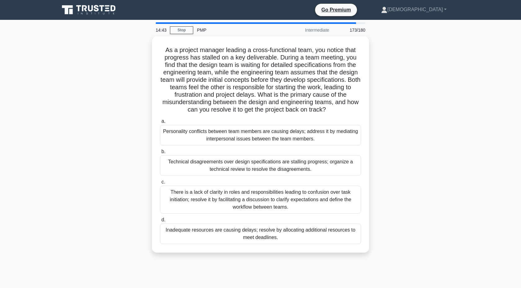
click at [438, 161] on div "As a project manager leading a cross-functional team, you notice that progress …" at bounding box center [260, 148] width 409 height 224
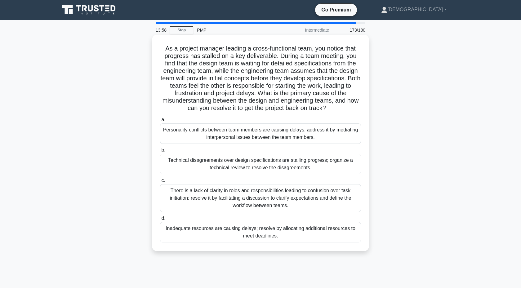
click at [334, 200] on div "There is a lack of clarity in roles and responsibilities leading to confusion o…" at bounding box center [260, 198] width 201 height 28
click at [160, 183] on input "c. There is a lack of clarity in roles and responsibilities leading to confusio…" at bounding box center [160, 181] width 0 height 4
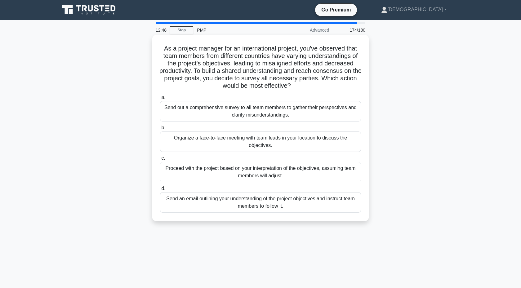
click at [331, 111] on div "Send out a comprehensive survey to all team members to gather their perspective…" at bounding box center [260, 111] width 201 height 20
click at [160, 99] on input "a. Send out a comprehensive survey to all team members to gather their perspect…" at bounding box center [160, 97] width 0 height 4
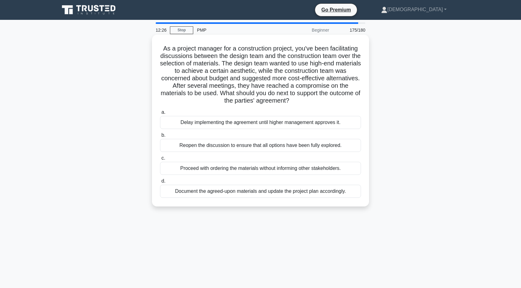
click at [349, 194] on div "Document the agreed-upon materials and update the project plan accordingly." at bounding box center [260, 191] width 201 height 13
click at [160, 183] on input "d. Document the agreed-upon materials and update the project plan accordingly." at bounding box center [160, 181] width 0 height 4
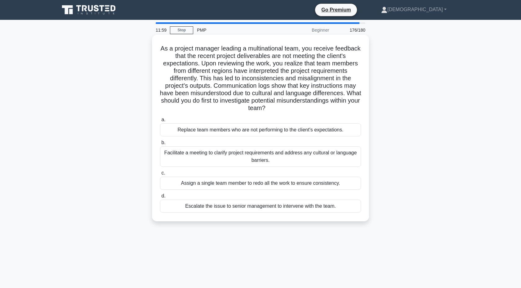
click at [347, 163] on div "Facilitate a meeting to clarify project requirements and address any cultural o…" at bounding box center [260, 156] width 201 height 20
click at [160, 145] on input "b. Facilitate a meeting to clarify project requirements and address any cultura…" at bounding box center [160, 143] width 0 height 4
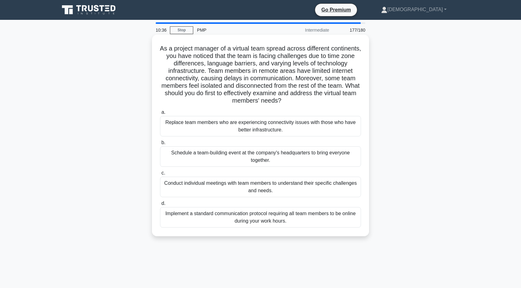
click at [326, 189] on div "Conduct individual meetings with team members to understand their specific chal…" at bounding box center [260, 187] width 201 height 20
click at [160, 175] on input "c. Conduct individual meetings with team members to understand their specific c…" at bounding box center [160, 173] width 0 height 4
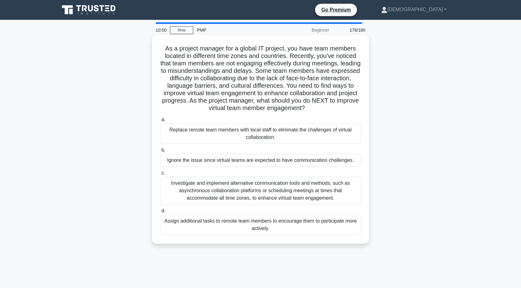
click at [324, 199] on div "Investigate and implement alternative communication tools and methods, such as …" at bounding box center [260, 191] width 201 height 28
click at [160, 175] on input "c. Investigate and implement alternative communication tools and methods, such …" at bounding box center [160, 173] width 0 height 4
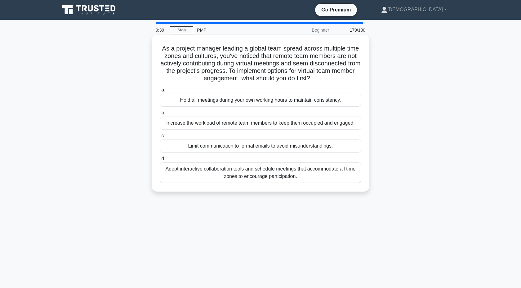
click at [314, 178] on div "Adopt interactive collaboration tools and schedule meetings that accommodate al…" at bounding box center [260, 172] width 201 height 20
click at [160, 161] on input "d. Adopt interactive collaboration tools and schedule meetings that accommodate…" at bounding box center [160, 159] width 0 height 4
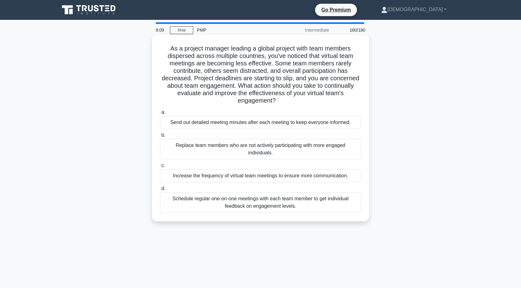
click at [314, 210] on div "Schedule regular one-on-one meetings with each team member to get individual fe…" at bounding box center [260, 202] width 201 height 20
click at [160, 191] on input "d. Schedule regular one-on-one meetings with each team member to get individual…" at bounding box center [160, 189] width 0 height 4
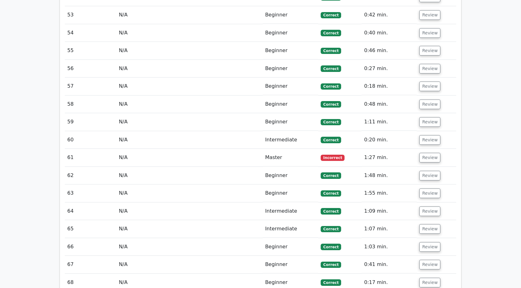
scroll to position [1678, 0]
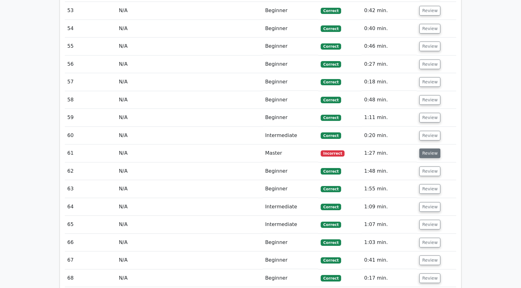
click at [426, 148] on button "Review" at bounding box center [429, 153] width 21 height 10
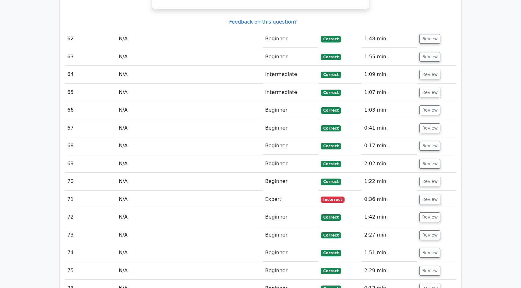
scroll to position [2106, 0]
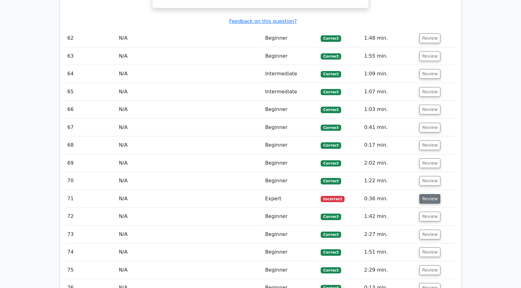
click at [432, 194] on button "Review" at bounding box center [429, 199] width 21 height 10
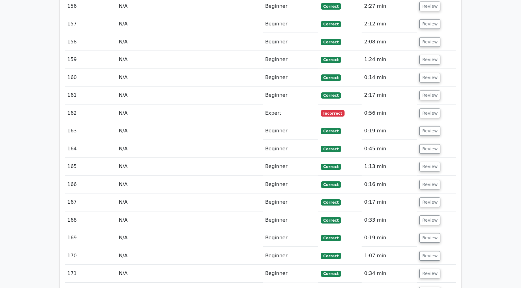
scroll to position [4114, 0]
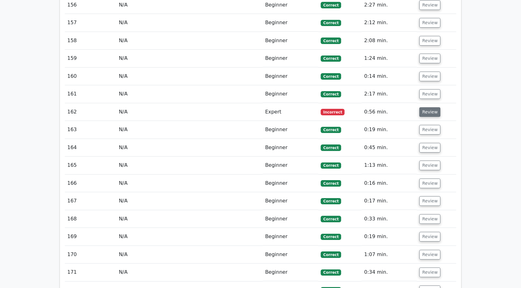
click at [425, 107] on button "Review" at bounding box center [429, 112] width 21 height 10
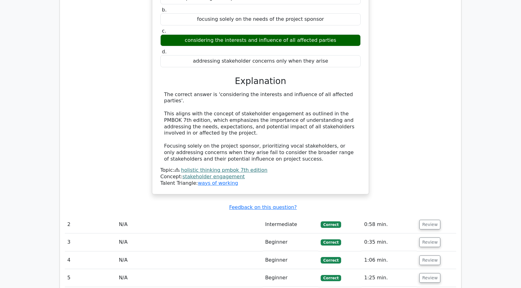
scroll to position [556, 0]
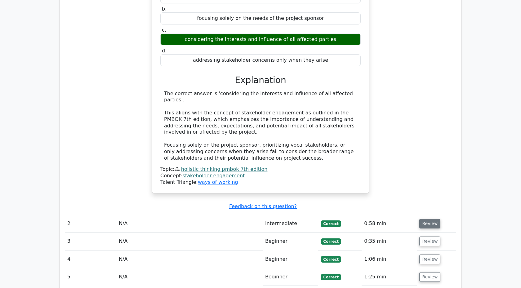
click at [419, 219] on button "Review" at bounding box center [429, 224] width 21 height 10
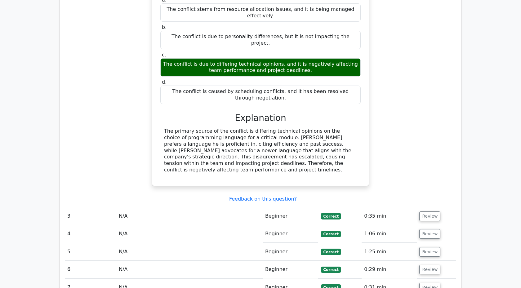
scroll to position [890, 0]
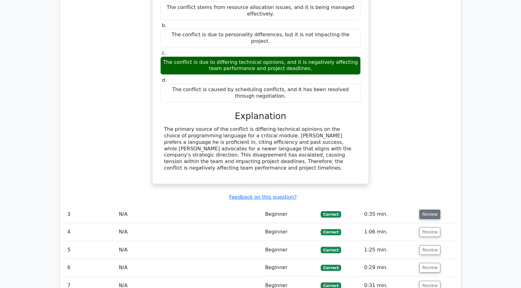
click at [426, 210] on button "Review" at bounding box center [429, 215] width 21 height 10
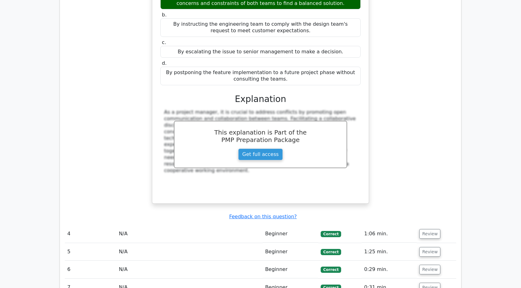
scroll to position [1237, 0]
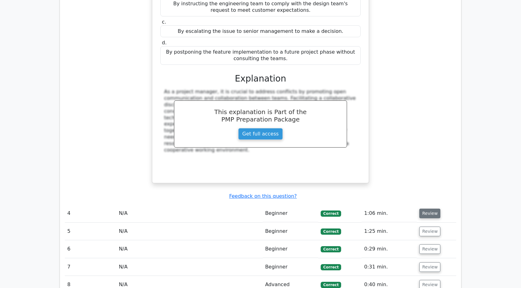
click at [419, 209] on button "Review" at bounding box center [429, 214] width 21 height 10
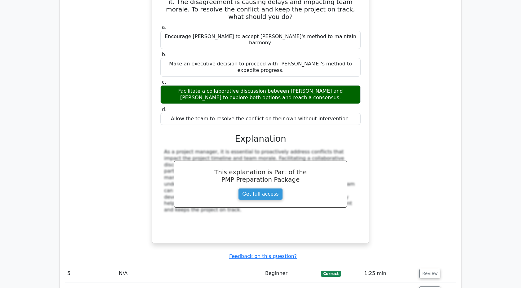
scroll to position [1526, 0]
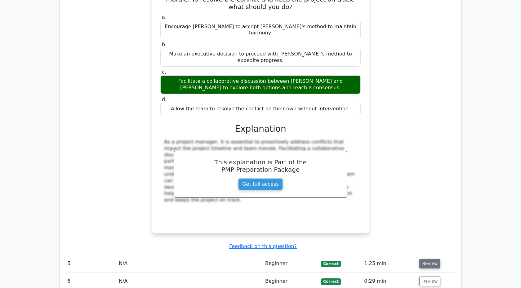
click at [420, 259] on button "Review" at bounding box center [429, 264] width 21 height 10
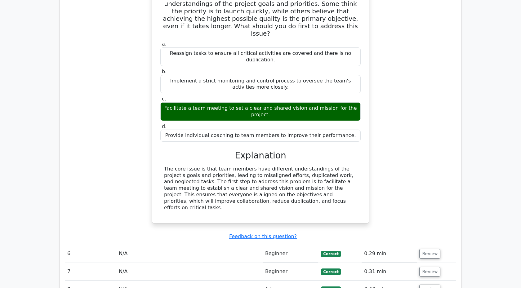
scroll to position [1864, 0]
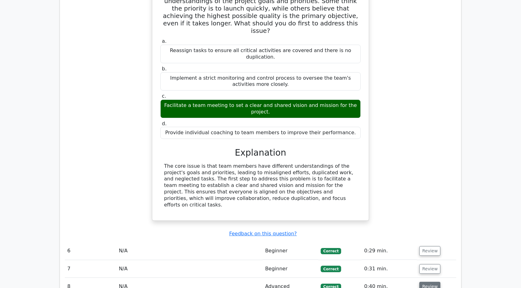
click at [428, 282] on button "Review" at bounding box center [429, 287] width 21 height 10
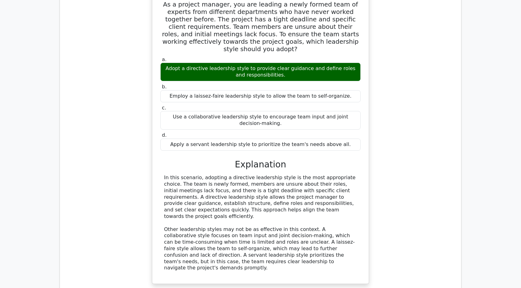
scroll to position [2173, 0]
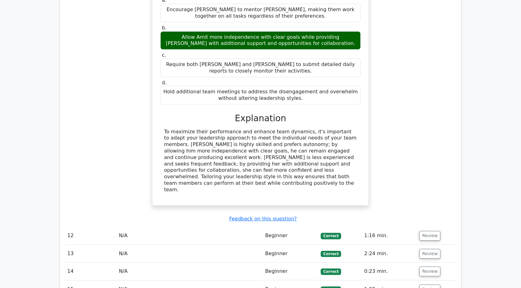
scroll to position [2623, 0]
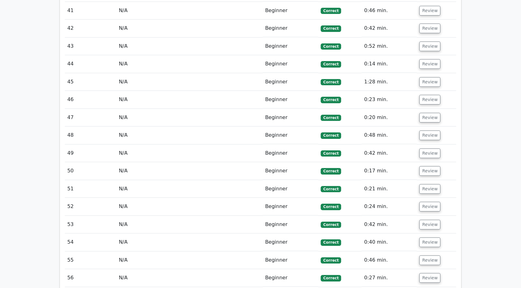
scroll to position [3683, 0]
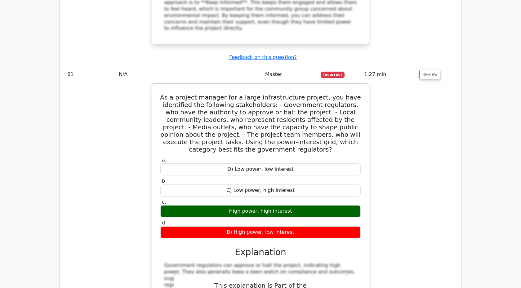
scroll to position [4307, 0]
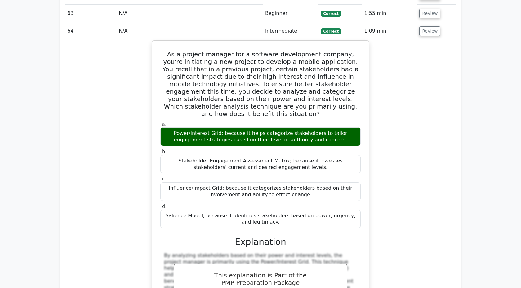
scroll to position [4695, 0]
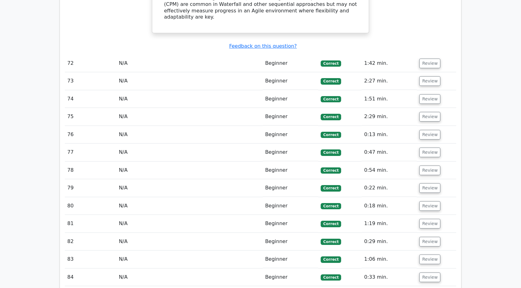
scroll to position [5789, 0]
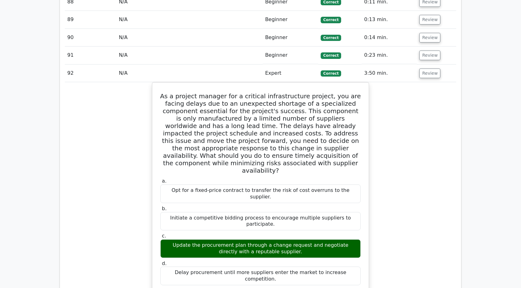
scroll to position [6136, 0]
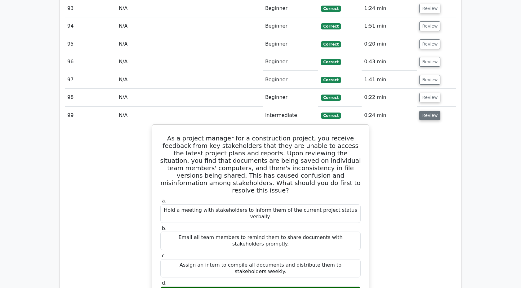
scroll to position [6563, 0]
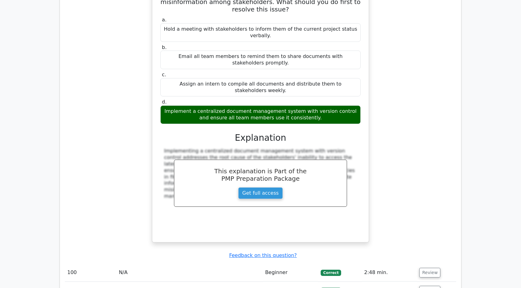
scroll to position [6748, 0]
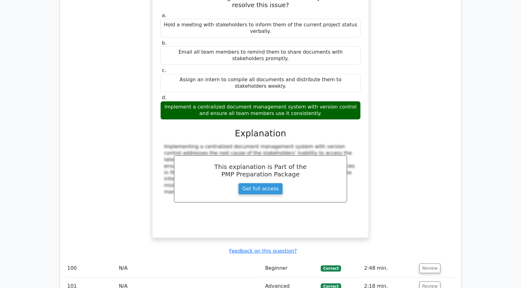
drag, startPoint x: 164, startPoint y: 184, endPoint x: 281, endPoint y: 182, distance: 117.5
drag, startPoint x: 240, startPoint y: 183, endPoint x: 263, endPoint y: 185, distance: 23.7
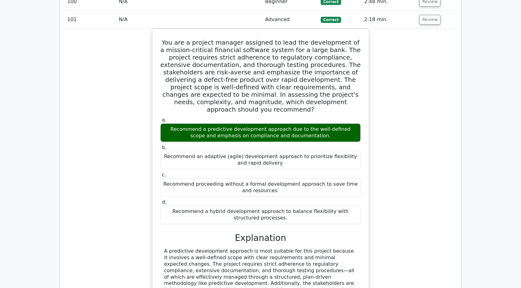
scroll to position [7017, 0]
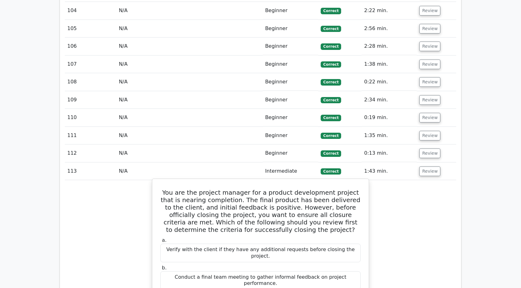
scroll to position [7398, 0]
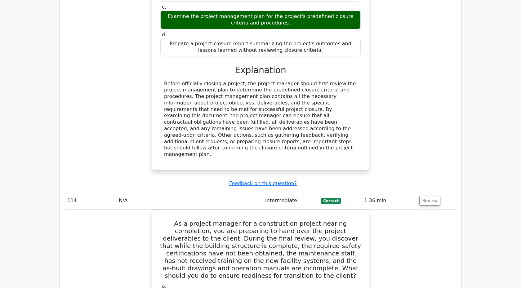
scroll to position [7680, 0]
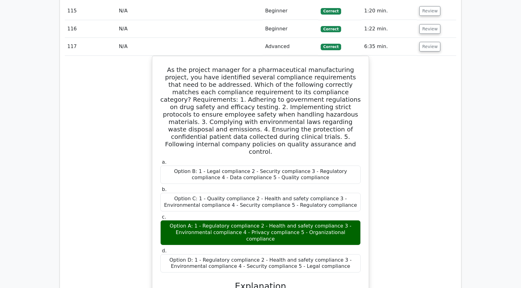
scroll to position [8211, 0]
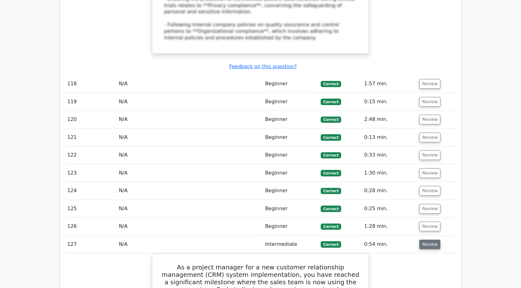
scroll to position [8604, 0]
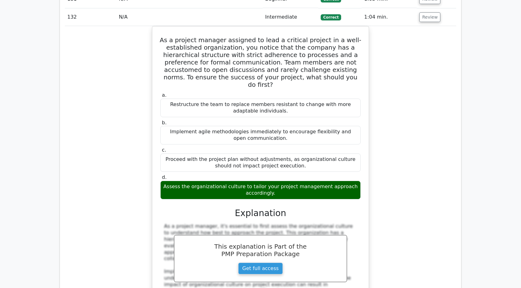
scroll to position [9263, 0]
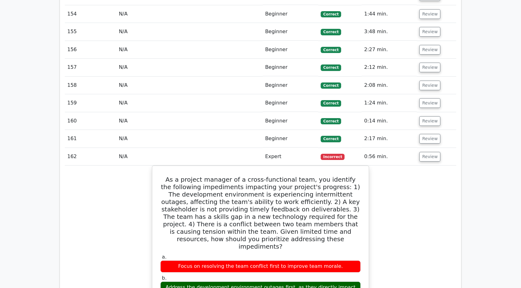
scroll to position [10269, 0]
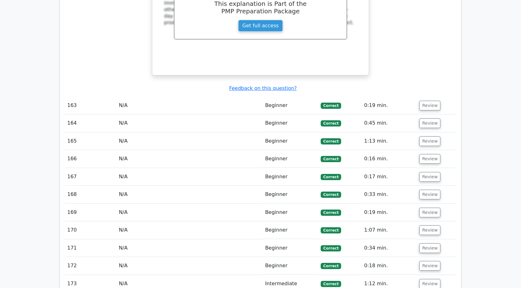
scroll to position [10663, 0]
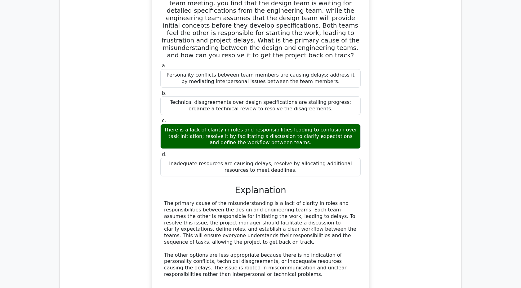
scroll to position [10978, 0]
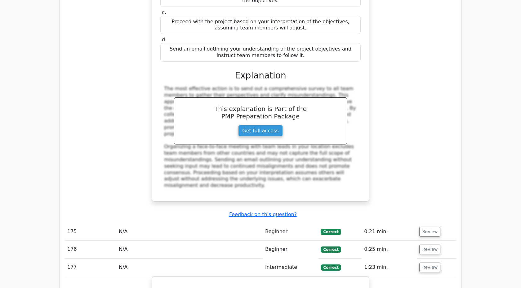
scroll to position [11431, 0]
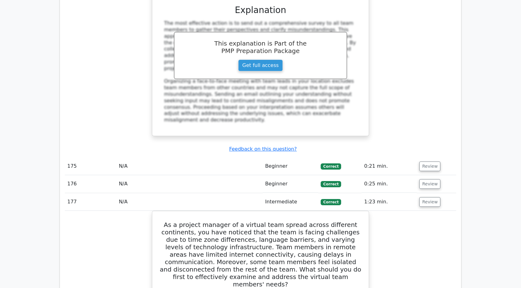
scroll to position [11920, 0]
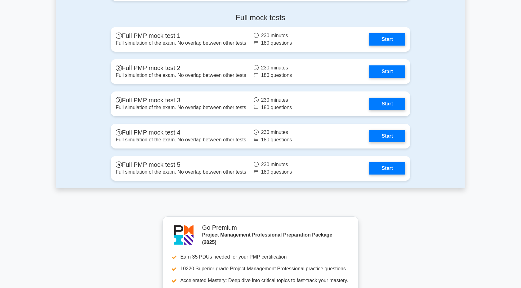
scroll to position [1952, 0]
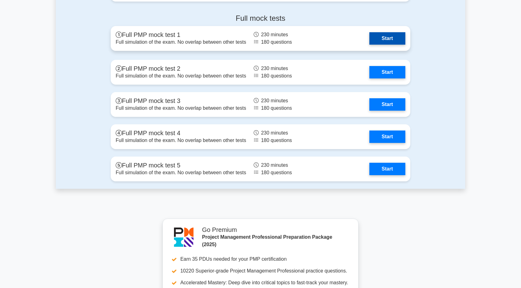
click at [384, 34] on link "Start" at bounding box center [387, 38] width 36 height 12
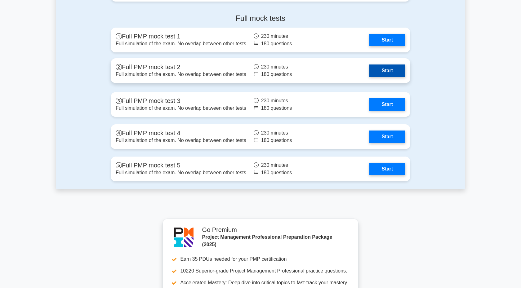
click at [382, 73] on link "Start" at bounding box center [387, 70] width 36 height 12
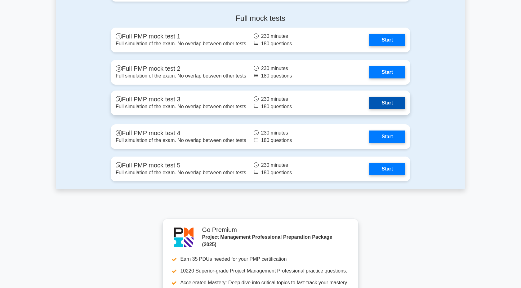
click at [381, 105] on link "Start" at bounding box center [387, 103] width 36 height 12
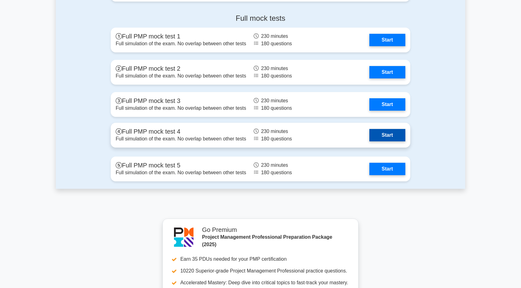
click at [377, 137] on link "Start" at bounding box center [387, 135] width 36 height 12
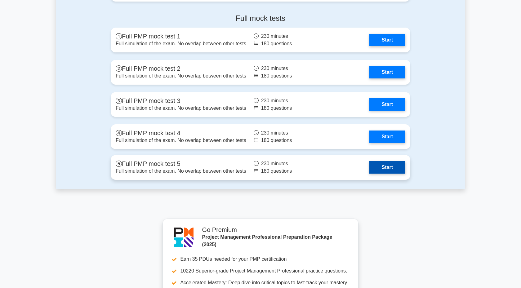
click at [380, 170] on link "Start" at bounding box center [387, 167] width 36 height 12
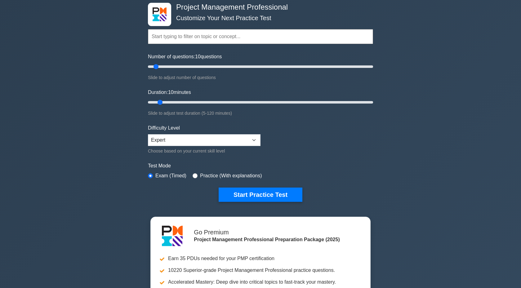
scroll to position [0, 0]
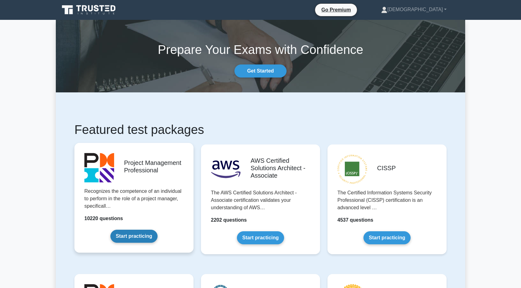
click at [146, 237] on link "Start practicing" at bounding box center [133, 236] width 47 height 13
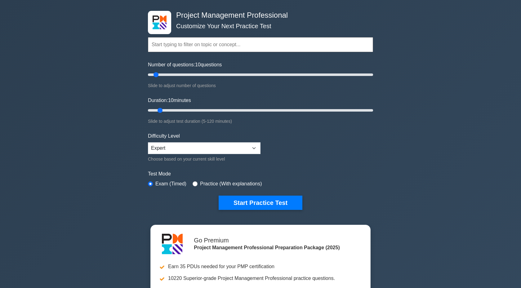
scroll to position [22, 0]
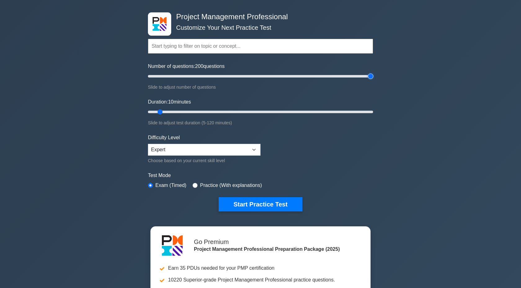
drag, startPoint x: 155, startPoint y: 74, endPoint x: 389, endPoint y: 73, distance: 234.0
type input "200"
click at [373, 74] on input "Number of questions: 200 questions" at bounding box center [260, 76] width 225 height 7
drag, startPoint x: 161, startPoint y: 111, endPoint x: 232, endPoint y: 137, distance: 76.5
type input "50"
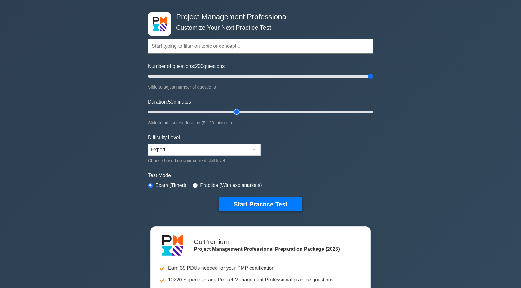
click at [233, 116] on input "Duration: 50 minutes" at bounding box center [260, 111] width 225 height 7
click at [222, 46] on input "text" at bounding box center [260, 46] width 225 height 15
drag, startPoint x: 371, startPoint y: 74, endPoint x: 214, endPoint y: 86, distance: 156.7
type input "60"
click at [214, 80] on input "Number of questions: 60 questions" at bounding box center [260, 76] width 225 height 7
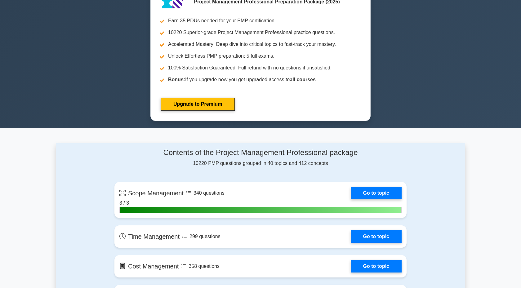
scroll to position [0, 0]
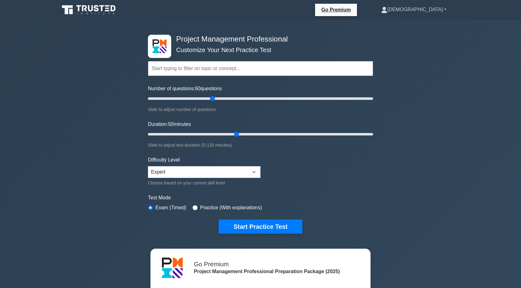
click at [434, 13] on link "[DEMOGRAPHIC_DATA]" at bounding box center [413, 9] width 95 height 12
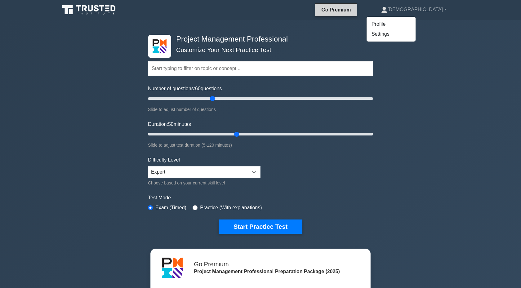
click at [354, 11] on link "Go Premium" at bounding box center [335, 10] width 37 height 8
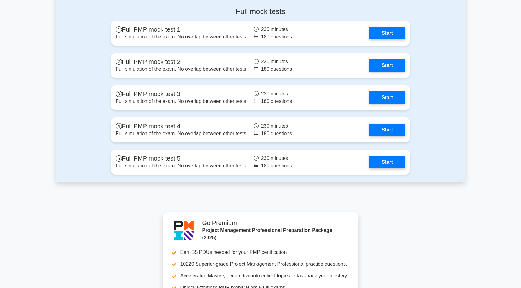
scroll to position [2234, 0]
